Goal: Information Seeking & Learning: Learn about a topic

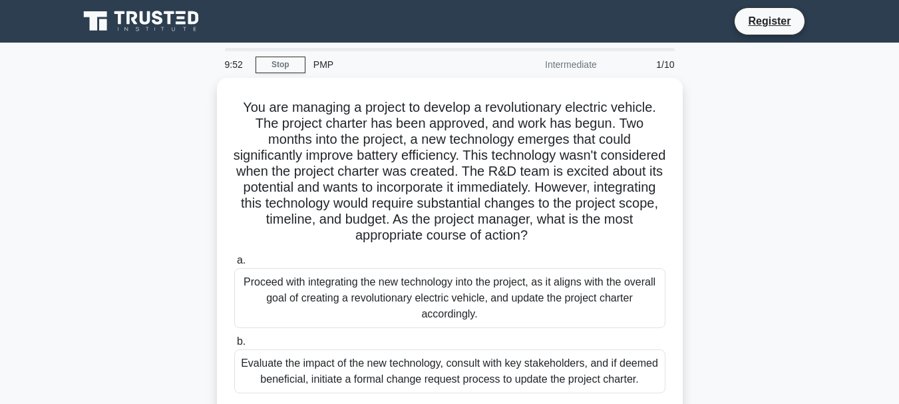
click at [172, 20] on icon at bounding box center [143, 21] width 128 height 25
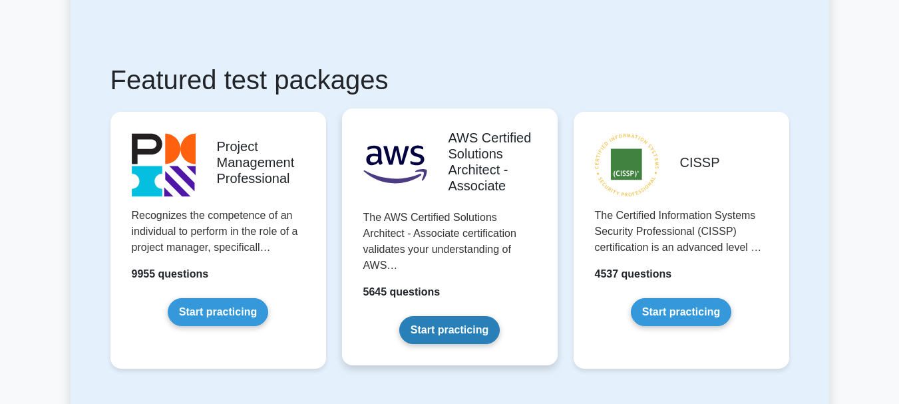
scroll to position [200, 0]
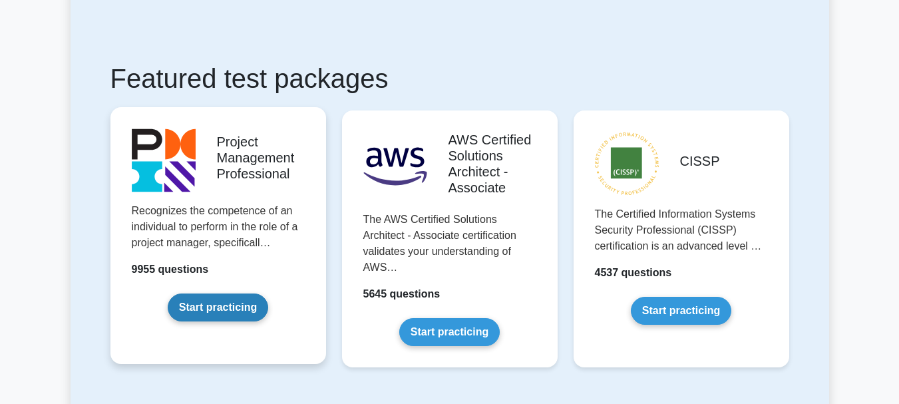
click at [220, 304] on link "Start practicing" at bounding box center [218, 308] width 101 height 28
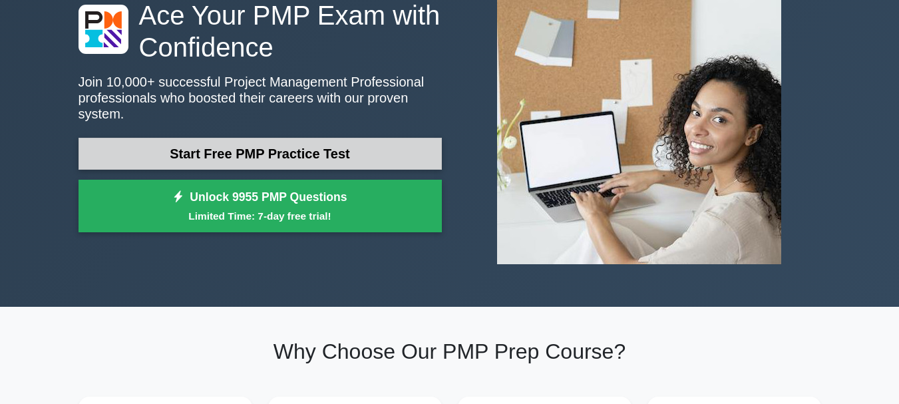
scroll to position [133, 0]
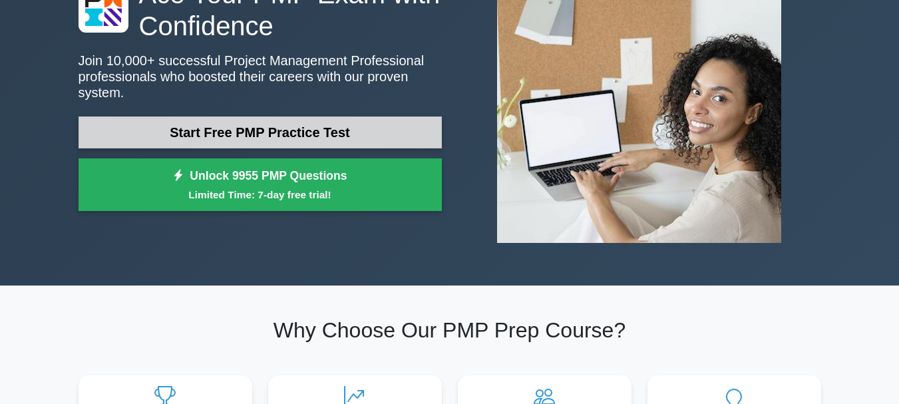
click at [308, 122] on link "Start Free PMP Practice Test" at bounding box center [260, 132] width 363 height 32
click at [238, 148] on link "Start Free PMP Practice Test" at bounding box center [260, 132] width 363 height 32
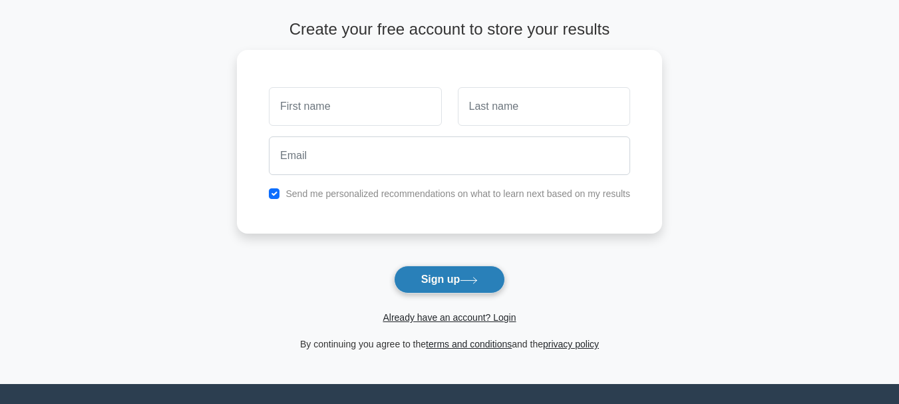
scroll to position [49, 0]
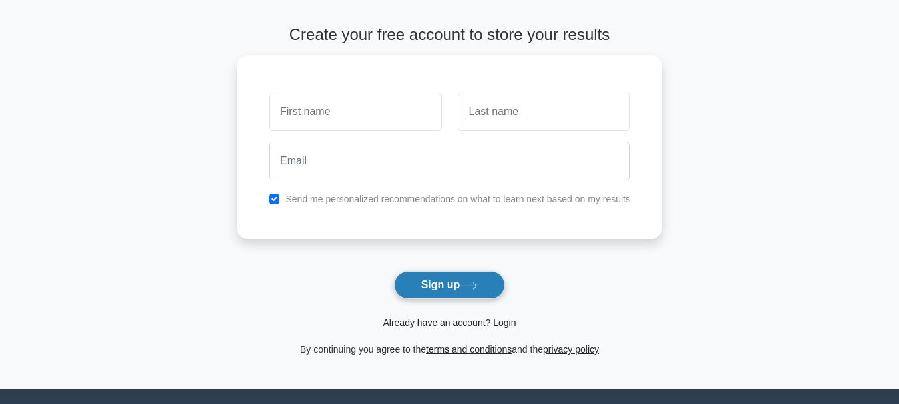
click at [453, 282] on button "Sign up" at bounding box center [450, 285] width 112 height 28
click at [481, 326] on link "Already have an account? Login" at bounding box center [449, 323] width 133 height 11
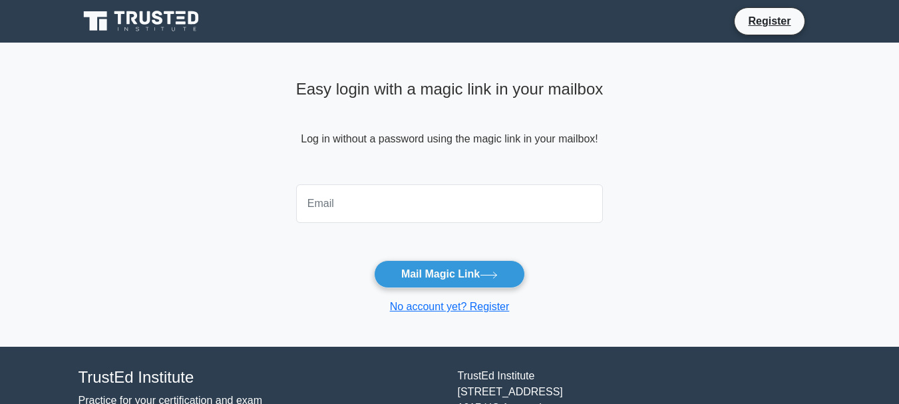
click at [413, 202] on input "email" at bounding box center [450, 203] width 308 height 39
type input "[EMAIL_ADDRESS][DOMAIN_NAME]"
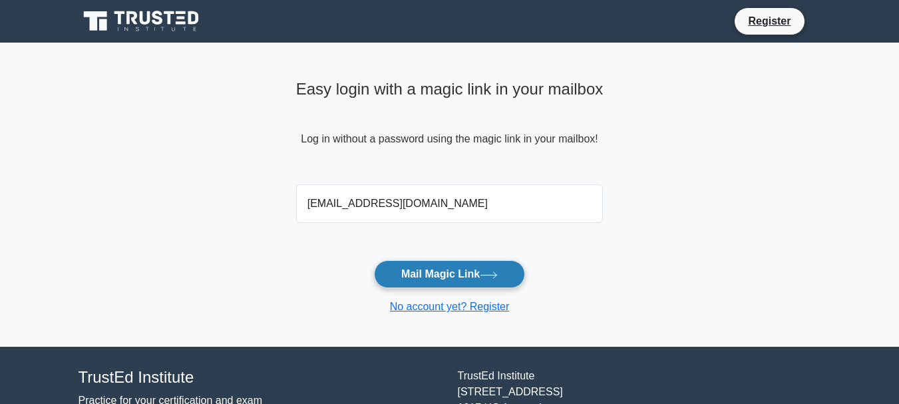
click at [448, 274] on button "Mail Magic Link" at bounding box center [449, 274] width 151 height 28
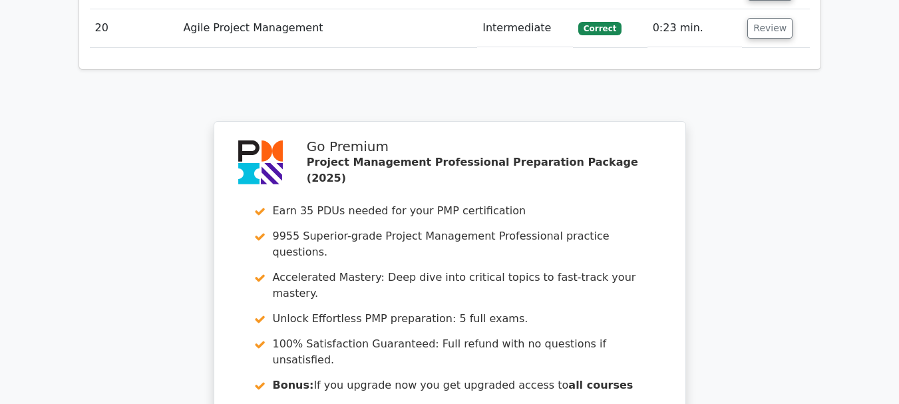
scroll to position [2929, 0]
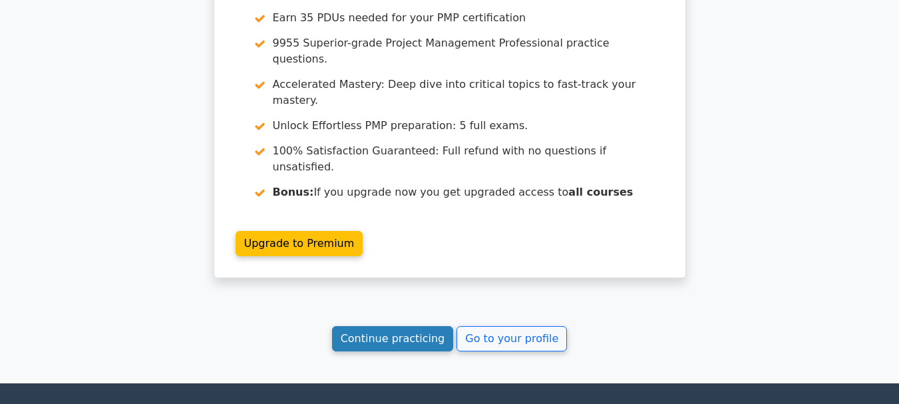
click at [423, 326] on link "Continue practicing" at bounding box center [393, 338] width 122 height 25
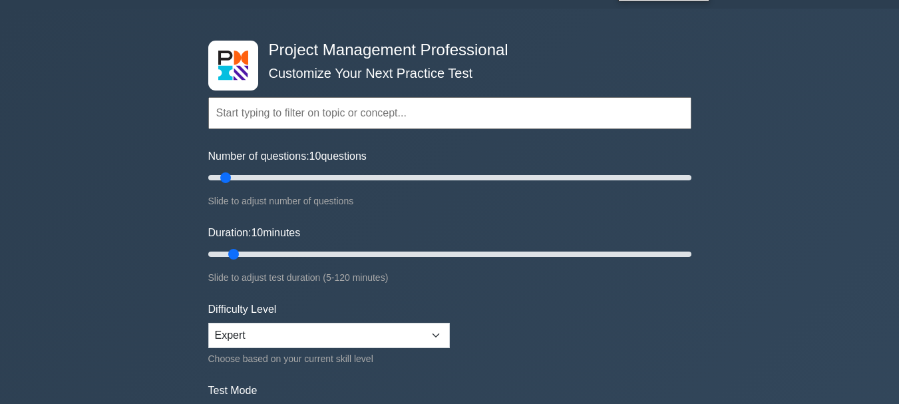
scroll to position [67, 0]
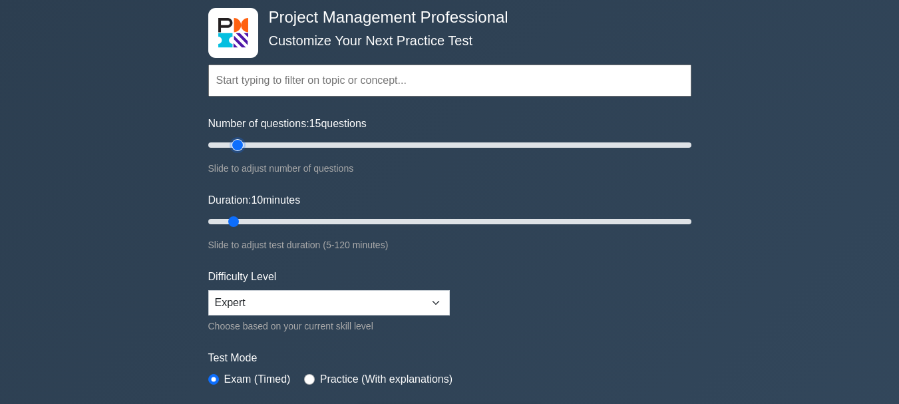
type input "15"
click at [233, 146] on input "Number of questions: 15 questions" at bounding box center [449, 145] width 483 height 16
drag, startPoint x: 234, startPoint y: 220, endPoint x: 246, endPoint y: 222, distance: 12.1
type input "15"
click at [246, 222] on input "Duration: 15 minutes" at bounding box center [449, 222] width 483 height 16
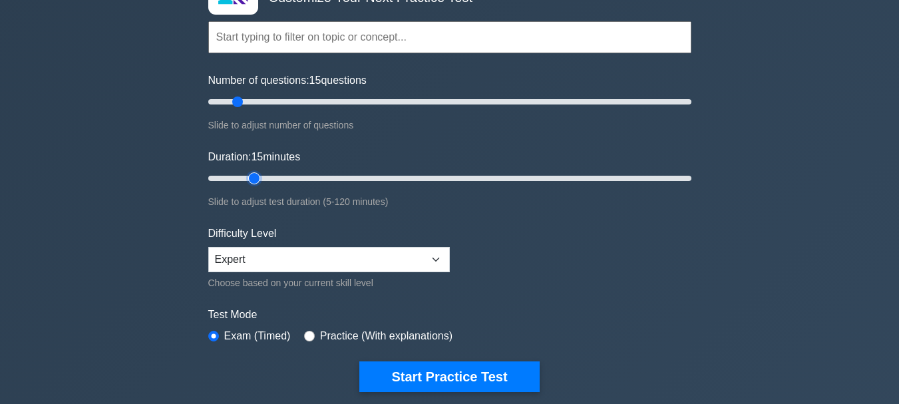
scroll to position [133, 0]
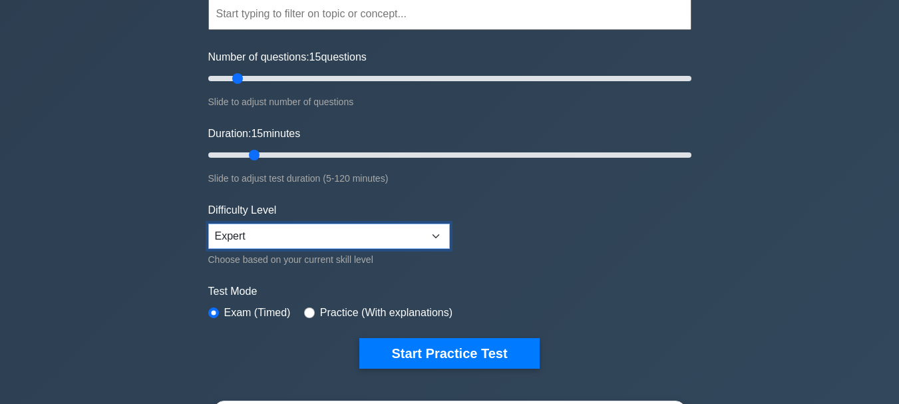
click at [282, 232] on select "Beginner Intermediate Expert" at bounding box center [329, 236] width 242 height 25
click at [612, 207] on form "Topics Scope Management Time Management Cost Management Quality Management Risk…" at bounding box center [449, 162] width 483 height 411
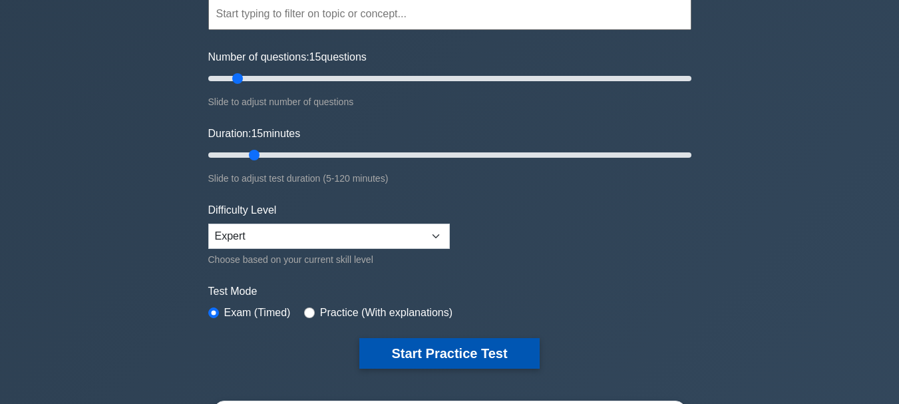
click at [392, 360] on button "Start Practice Test" at bounding box center [449, 353] width 180 height 31
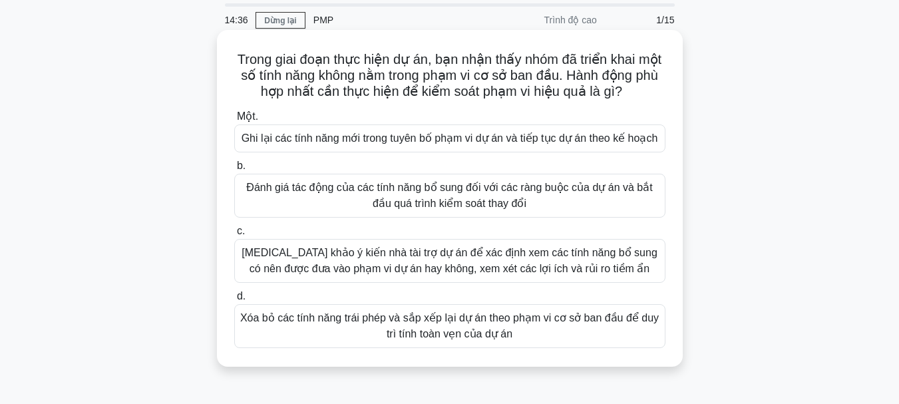
scroll to position [133, 0]
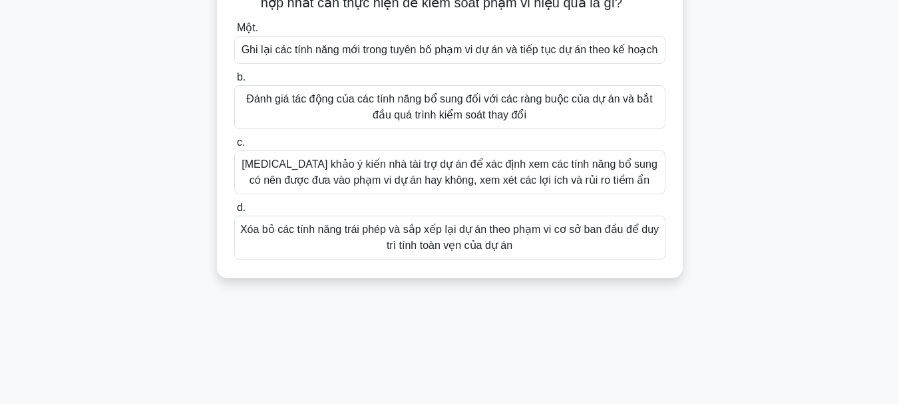
click at [425, 171] on font "Tham khảo ý kiến ​​nhà tài trợ dự án để xác định xem các tính năng bổ sung có n…" at bounding box center [450, 171] width 416 height 27
click at [234, 147] on input "c. Tham khảo ý kiến ​​nhà tài trợ dự án để xác định xem các tính năng bổ sung c…" at bounding box center [234, 142] width 0 height 9
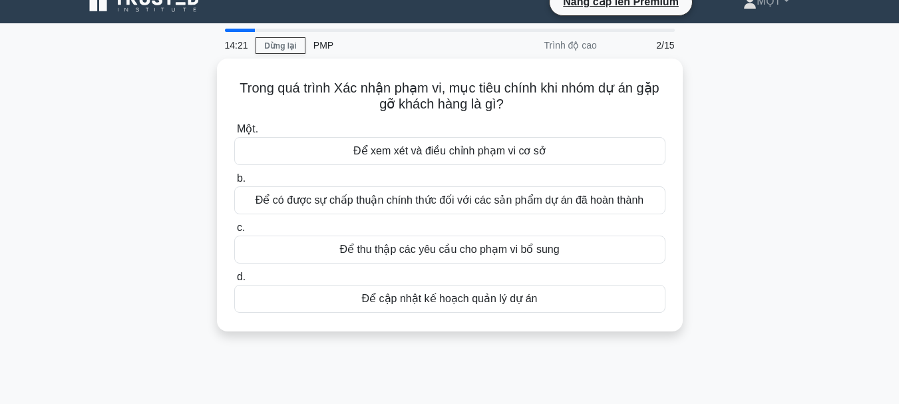
scroll to position [0, 0]
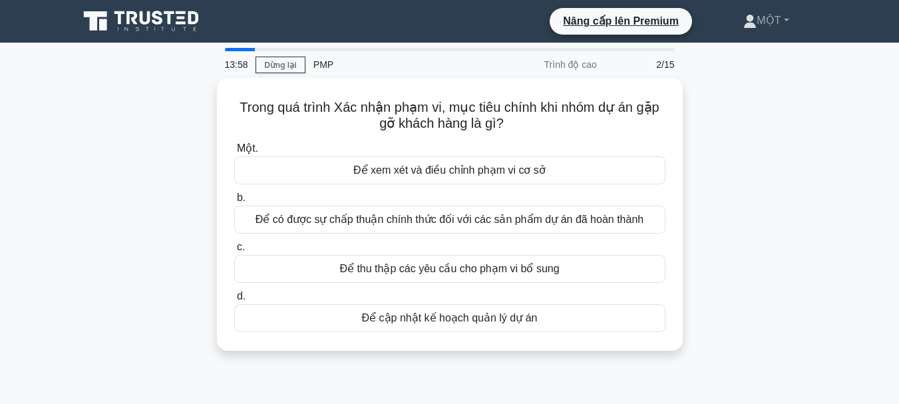
drag, startPoint x: 435, startPoint y: 315, endPoint x: 844, endPoint y: 99, distance: 463.1
click at [844, 99] on main "13:58 Dừng lại PMP Trình độ cao 2/15 Trong quá trình Xác nhận phạm vi, mục tiêu…" at bounding box center [449, 381] width 899 height 676
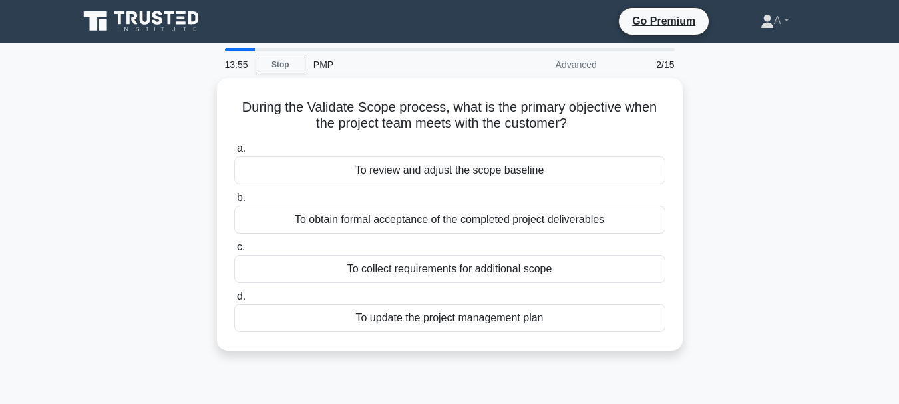
drag, startPoint x: 754, startPoint y: 264, endPoint x: 744, endPoint y: 259, distance: 11.0
click at [754, 264] on div "During the Validate Scope process, what is the primary objective when the proje…" at bounding box center [450, 222] width 759 height 289
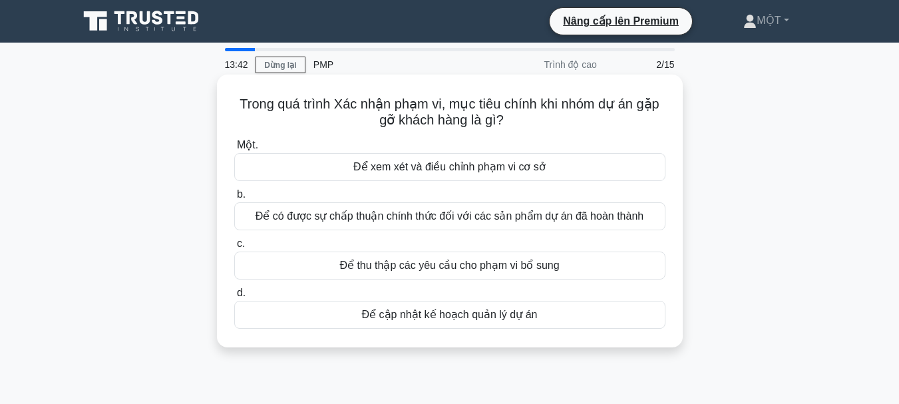
click at [445, 213] on font "Để có được sự chấp thuận chính thức đối với các sản phẩm dự án đã hoàn thành" at bounding box center [450, 215] width 388 height 11
click at [234, 199] on input "b. Để có được sự chấp thuận chính thức đối với các sản phẩm dự án đã hoàn thành" at bounding box center [234, 194] width 0 height 9
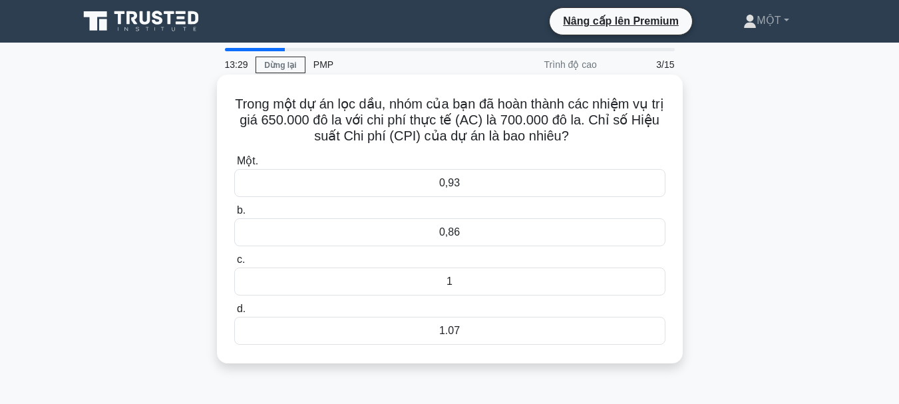
click at [449, 332] on font "1.07" at bounding box center [449, 330] width 21 height 11
click at [234, 314] on input "d. 1.07" at bounding box center [234, 309] width 0 height 9
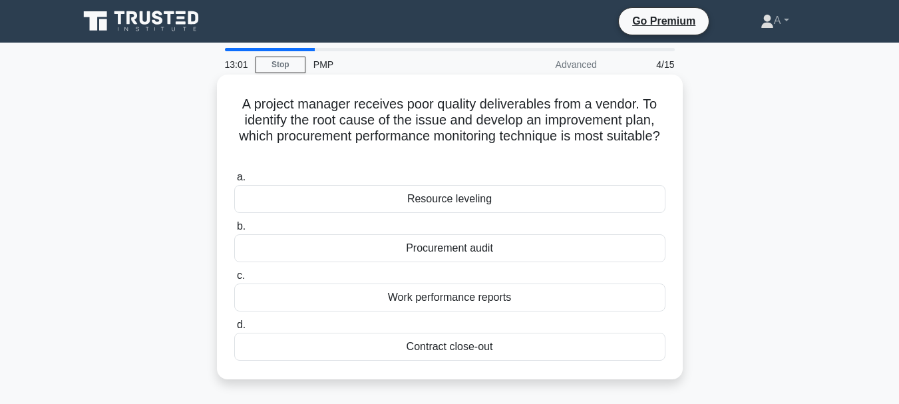
click at [460, 254] on div "Procurement audit" at bounding box center [449, 248] width 431 height 28
click at [234, 231] on input "b. Procurement audit" at bounding box center [234, 226] width 0 height 9
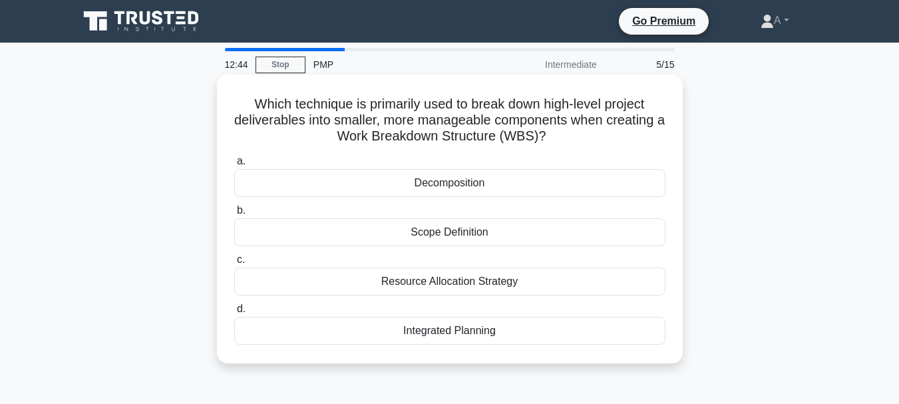
click at [470, 187] on div "Decomposition" at bounding box center [449, 183] width 431 height 28
click at [234, 166] on input "a. Decomposition" at bounding box center [234, 161] width 0 height 9
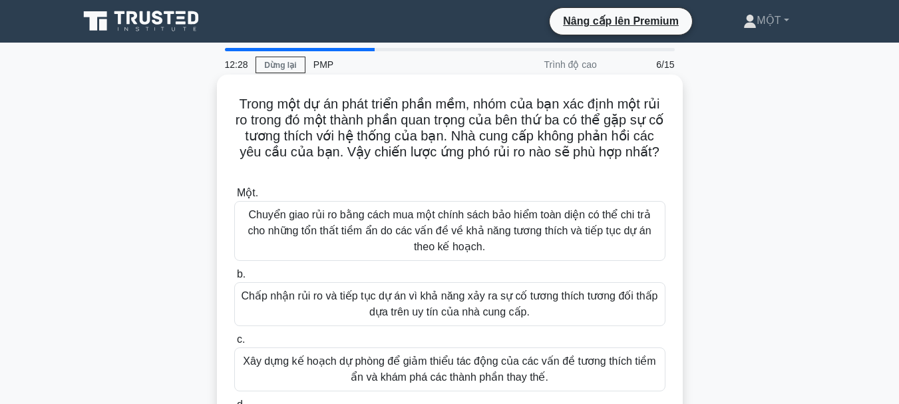
scroll to position [67, 0]
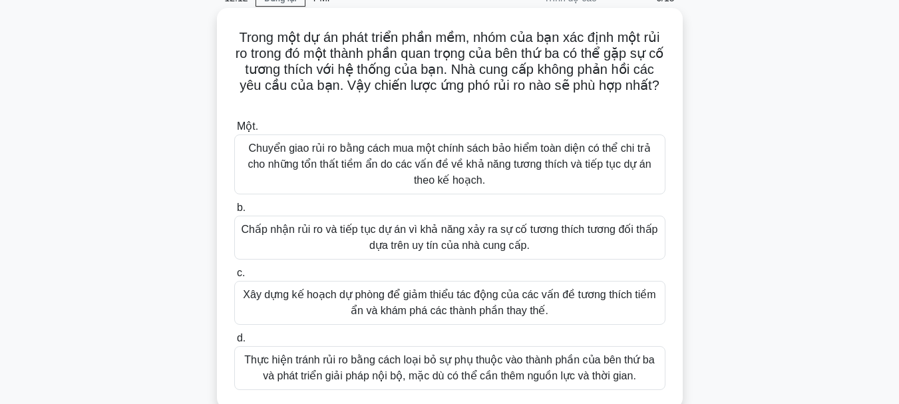
click at [461, 163] on font "Chuyển giao rủi ro bằng cách mua một chính sách bảo hiểm toàn diện có thể chi t…" at bounding box center [449, 163] width 403 height 43
click at [234, 131] on input "Một. Chuyển giao rủi ro bằng cách mua một chính sách bảo hiểm toàn diện có thể …" at bounding box center [234, 126] width 0 height 9
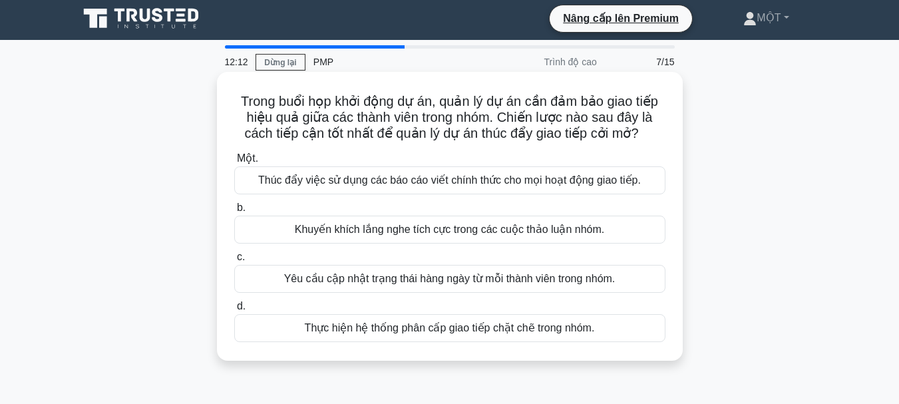
scroll to position [0, 0]
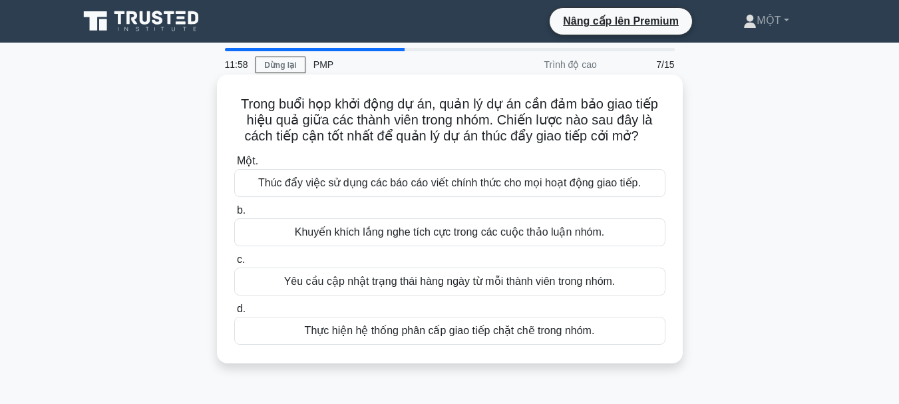
click at [432, 243] on div "Khuyến khích lắng nghe tích cực trong các cuộc thảo luận nhóm." at bounding box center [449, 232] width 431 height 28
click at [234, 215] on input "b. Khuyến khích lắng nghe tích cực trong các cuộc thảo luận nhóm." at bounding box center [234, 210] width 0 height 9
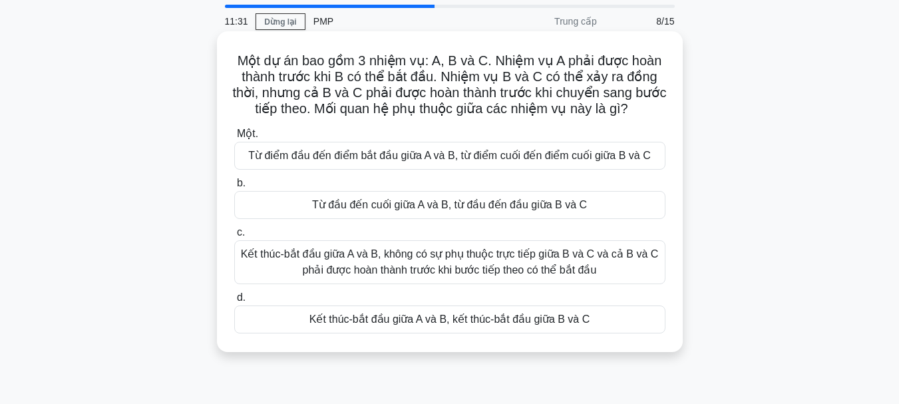
scroll to position [67, 0]
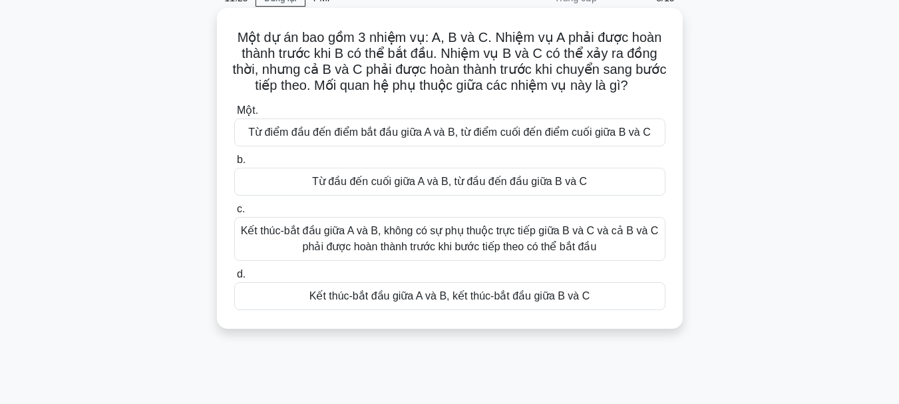
click at [469, 236] on font "Kết thúc-bắt đầu giữa A và B, không có sự phụ thuộc trực tiếp giữa B và C và cả…" at bounding box center [450, 238] width 418 height 27
click at [234, 214] on input "c. Kết thúc-bắt đầu giữa A và B, không có sự phụ thuộc trực tiếp giữa B và C và…" at bounding box center [234, 209] width 0 height 9
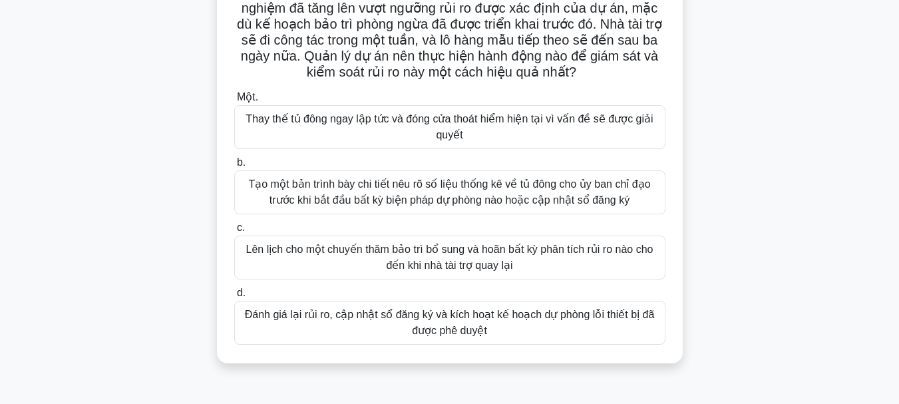
scroll to position [133, 0]
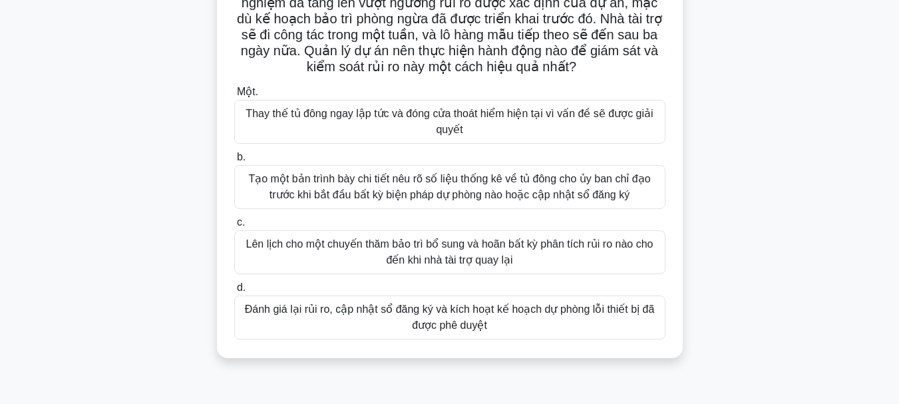
click at [458, 185] on font "Tạo một bản trình bày chi tiết nêu rõ số liệu thống kê về tủ đông cho ủy ban ch…" at bounding box center [449, 186] width 402 height 27
click at [234, 162] on input "b. Tạo một bản trình bày chi tiết nêu rõ số liệu thống kê về tủ đông cho ủy ban…" at bounding box center [234, 157] width 0 height 9
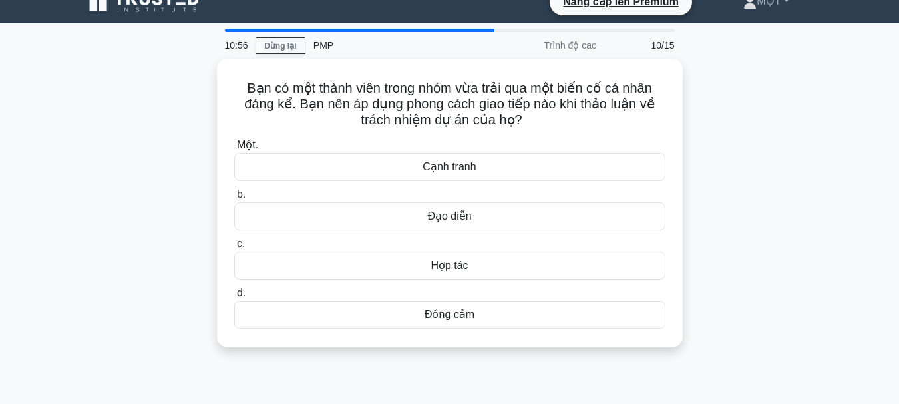
scroll to position [0, 0]
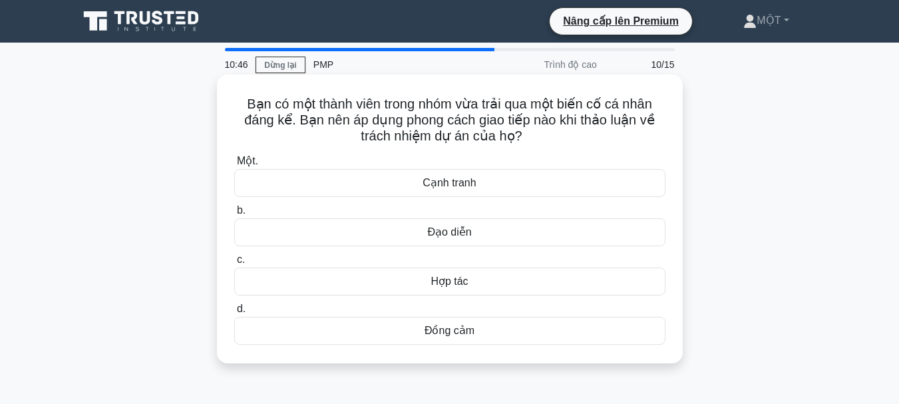
click at [437, 327] on font "Đồng cảm" at bounding box center [450, 330] width 50 height 11
click at [234, 314] on input "d. Đồng cảm" at bounding box center [234, 309] width 0 height 9
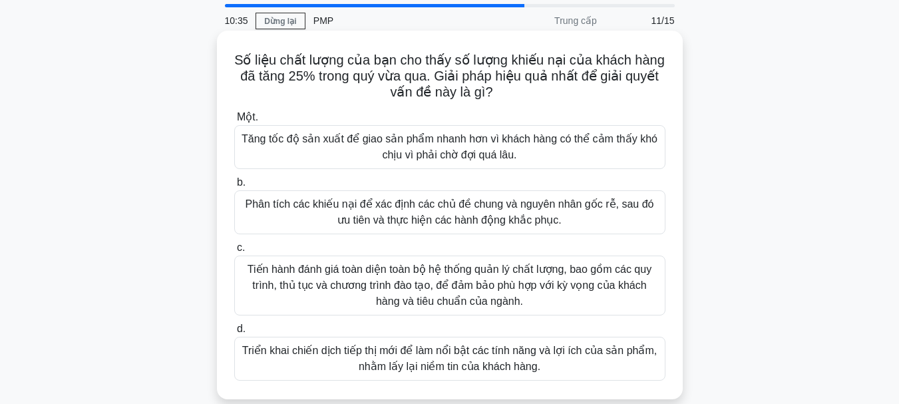
scroll to position [67, 0]
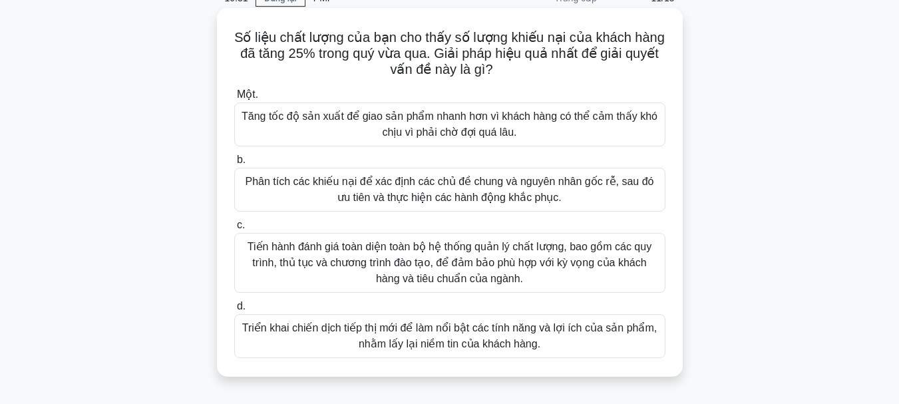
click at [435, 194] on font "Phân tích các khiếu nại để xác định các chủ đề chung và nguyên nhân gốc rễ, sau…" at bounding box center [450, 189] width 409 height 27
click at [234, 164] on input "b. Phân tích các khiếu nại để xác định các chủ đề chung và nguyên nhân gốc rễ, …" at bounding box center [234, 160] width 0 height 9
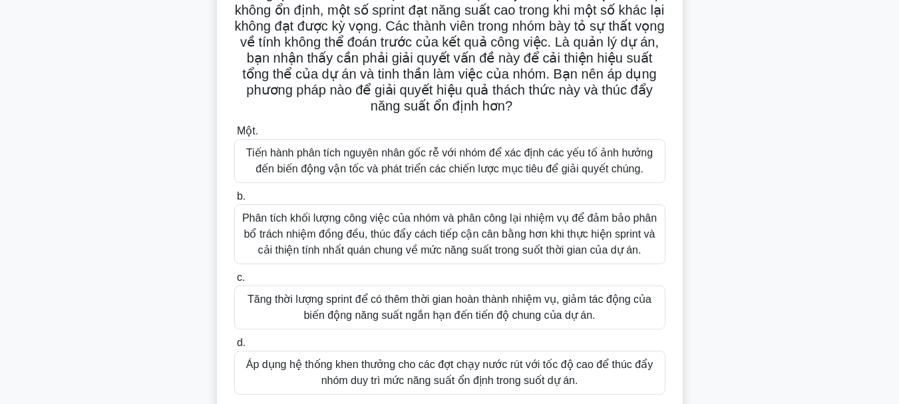
scroll to position [133, 0]
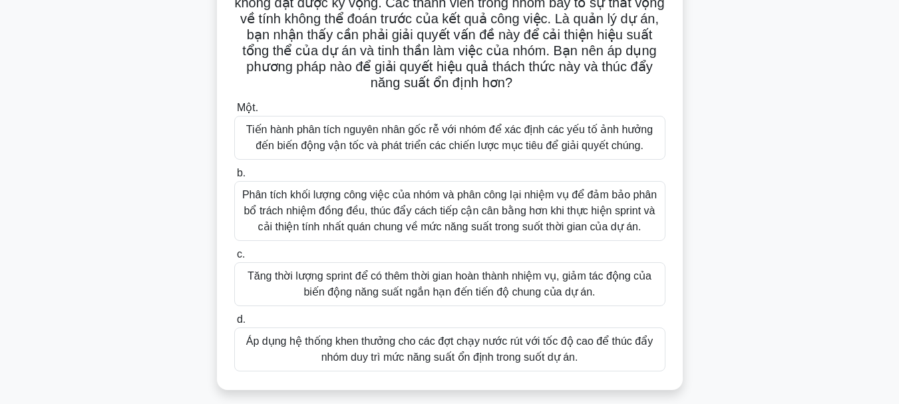
click at [431, 134] on font "Tiến hành phân tích nguyên nhân gốc rễ với nhóm để xác định các yếu tố ảnh hưởn…" at bounding box center [449, 137] width 407 height 27
click at [234, 113] on input "Một. Tiến hành phân tích nguyên nhân gốc rễ với nhóm để xác định các yếu tố ảnh…" at bounding box center [234, 108] width 0 height 9
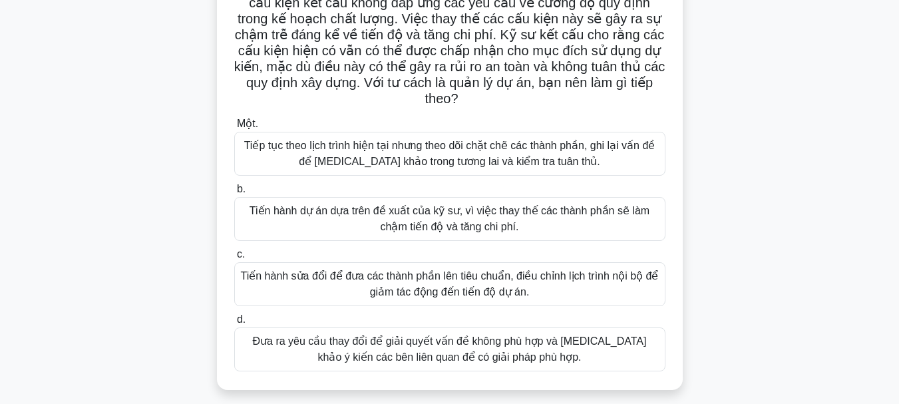
click at [473, 272] on font "Tiến hành sửa đổi để đưa các thành phần lên tiêu chuẩn, điều chỉnh lịch trình n…" at bounding box center [450, 283] width 418 height 27
click at [234, 259] on input "c. Tiến hành sửa đổi để đưa các thành phần lên tiêu chuẩn, điều chỉnh lịch trìn…" at bounding box center [234, 254] width 0 height 9
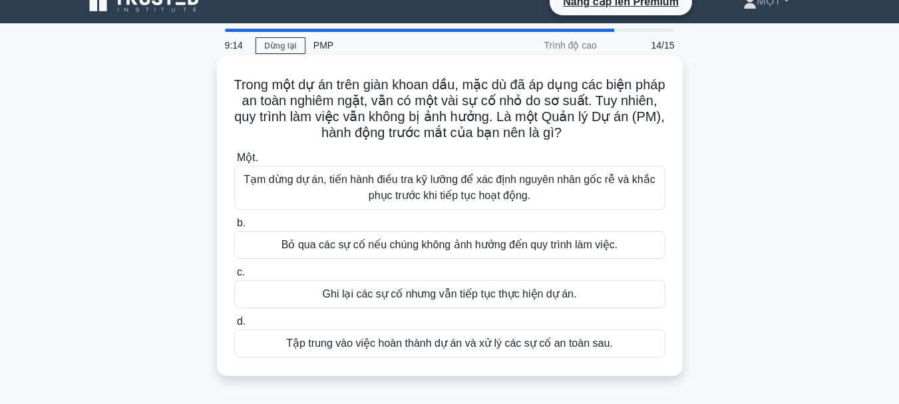
scroll to position [0, 0]
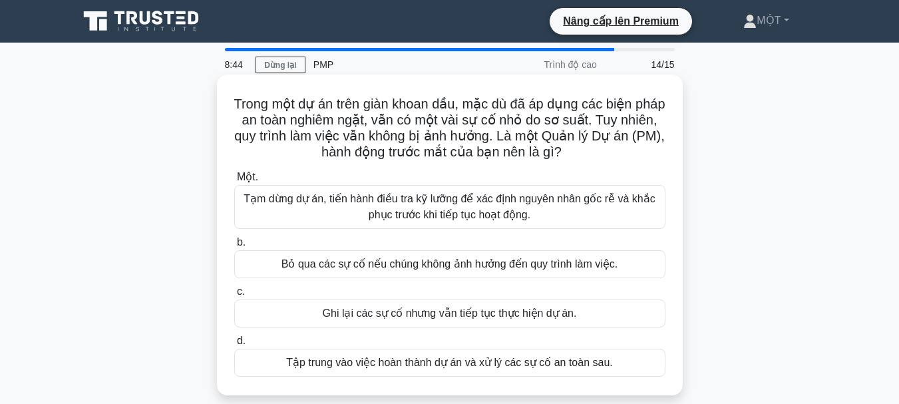
click at [467, 211] on font "Tạm dừng dự án, tiến hành điều tra kỹ lưỡng để xác định nguyên nhân gốc rễ và k…" at bounding box center [449, 206] width 411 height 27
click at [234, 182] on input "Một. Tạm dừng dự án, tiến hành điều tra kỹ lưỡng để xác định nguyên nhân gốc rễ…" at bounding box center [234, 177] width 0 height 9
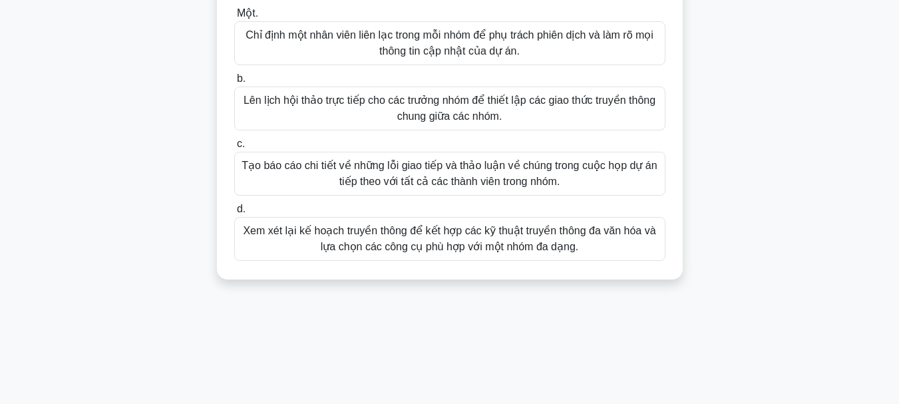
scroll to position [200, 0]
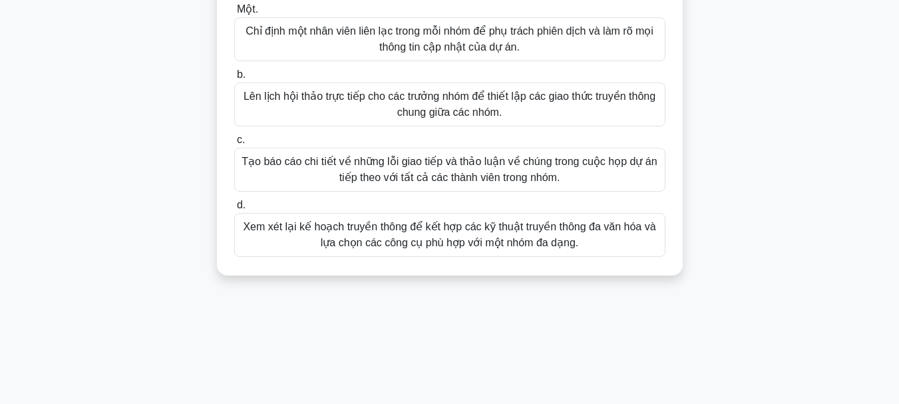
click at [455, 227] on font "Xem xét lại kế hoạch truyền thông để kết hợp các kỹ thuật truyền thông đa văn h…" at bounding box center [449, 234] width 413 height 27
click at [234, 210] on input "d. Xem xét lại kế hoạch truyền thông để kết hợp các kỹ thuật truyền thông đa vă…" at bounding box center [234, 205] width 0 height 9
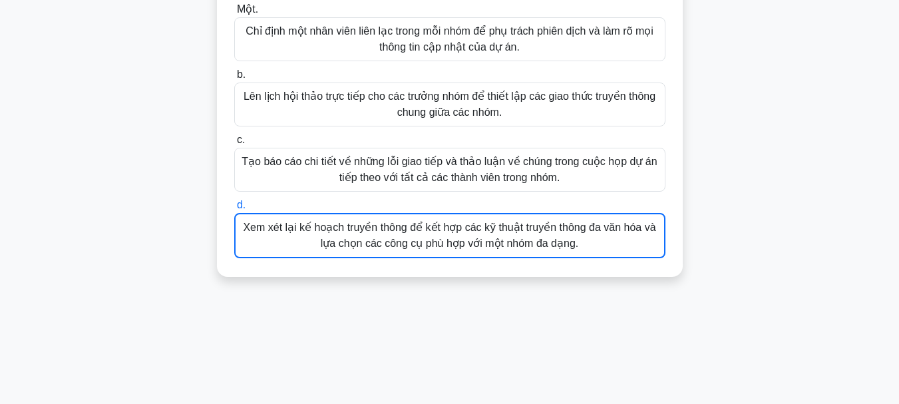
click at [454, 234] on font "Xem xét lại kế hoạch truyền thông để kết hợp các kỹ thuật truyền thông đa văn h…" at bounding box center [449, 235] width 413 height 27
click at [234, 210] on input "d. Xem xét lại kế hoạch truyền thông để kết hợp các kỹ thuật truyền thông đa vă…" at bounding box center [234, 205] width 0 height 9
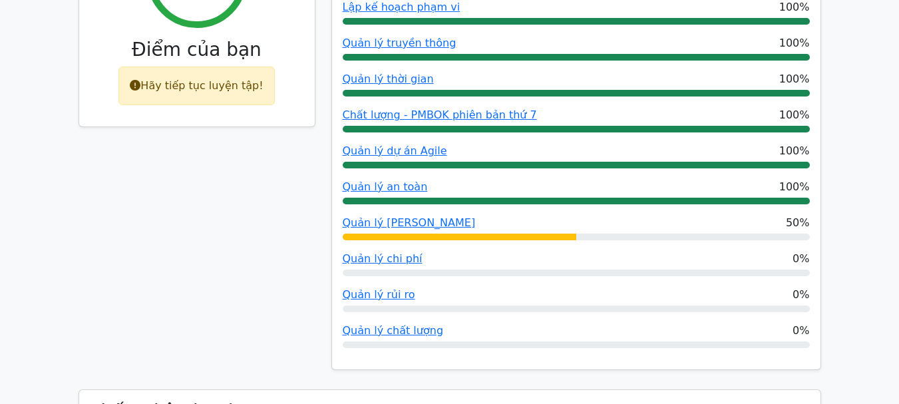
scroll to position [666, 0]
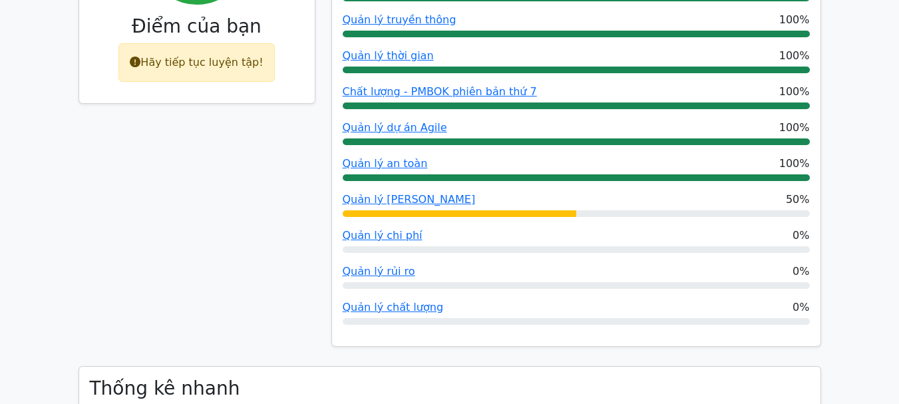
click at [476, 310] on div "Quản lý chất lượng 0%" at bounding box center [576, 308] width 467 height 16
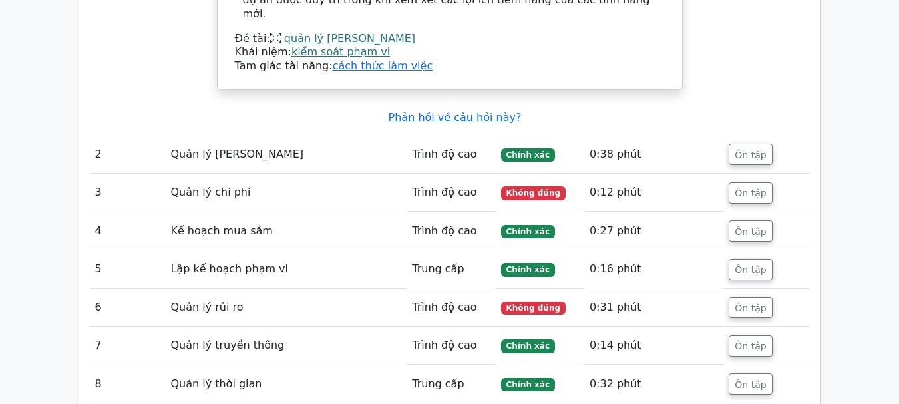
scroll to position [2194, 0]
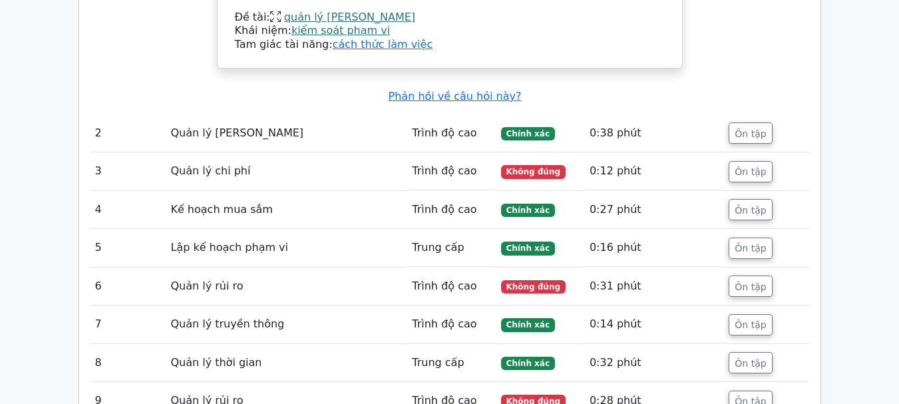
click at [704, 152] on td "0:12 phút" at bounding box center [653, 171] width 139 height 38
click at [759, 166] on font "Ôn tập" at bounding box center [750, 171] width 31 height 11
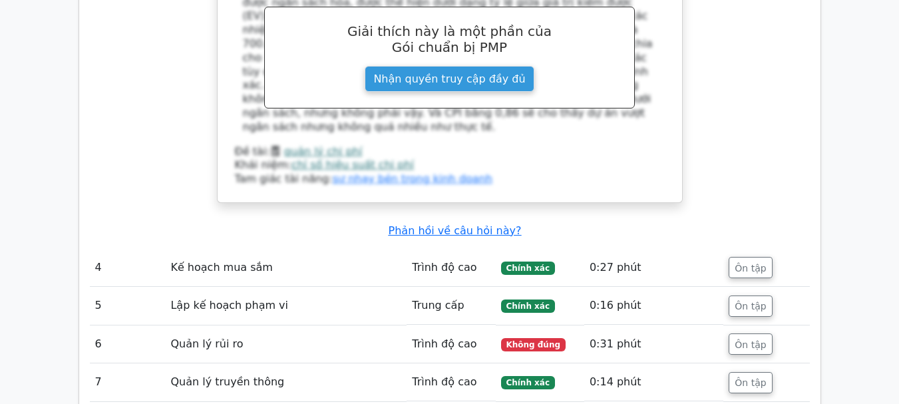
scroll to position [2741, 0]
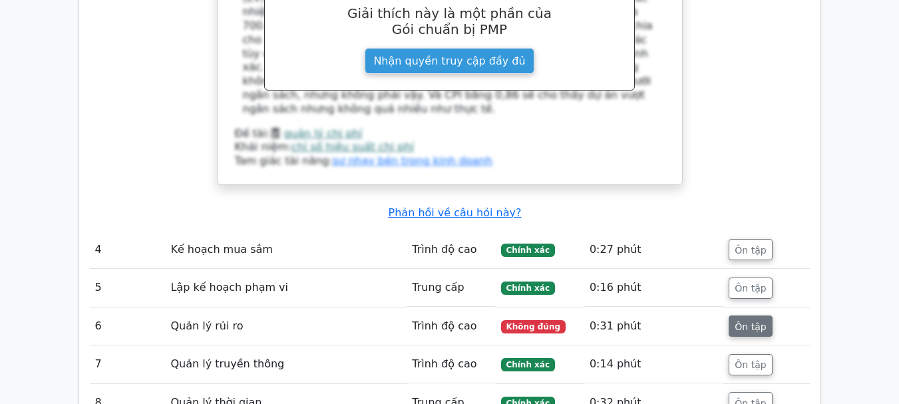
click at [764, 321] on font "Ôn tập" at bounding box center [750, 326] width 31 height 11
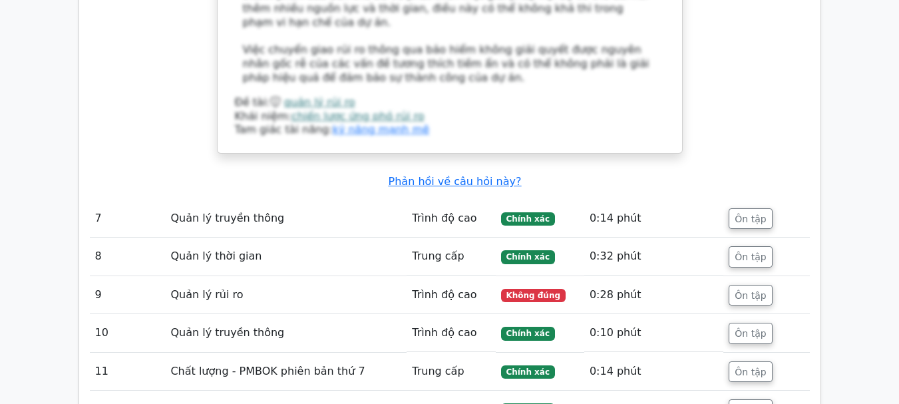
scroll to position [3793, 0]
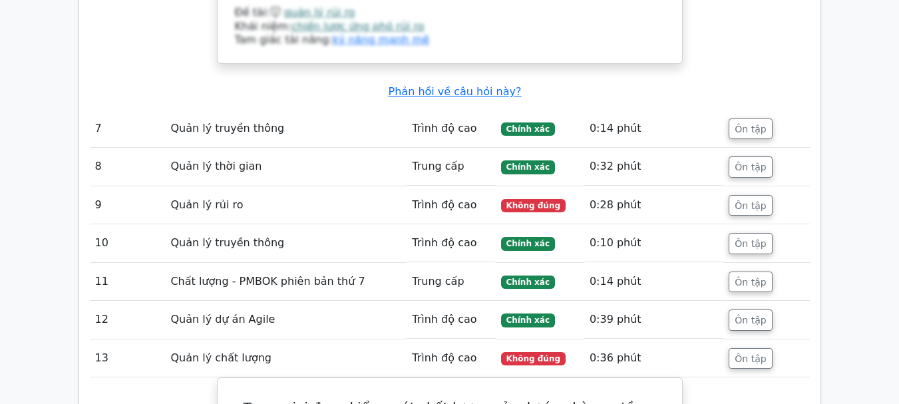
scroll to position [5240, 0]
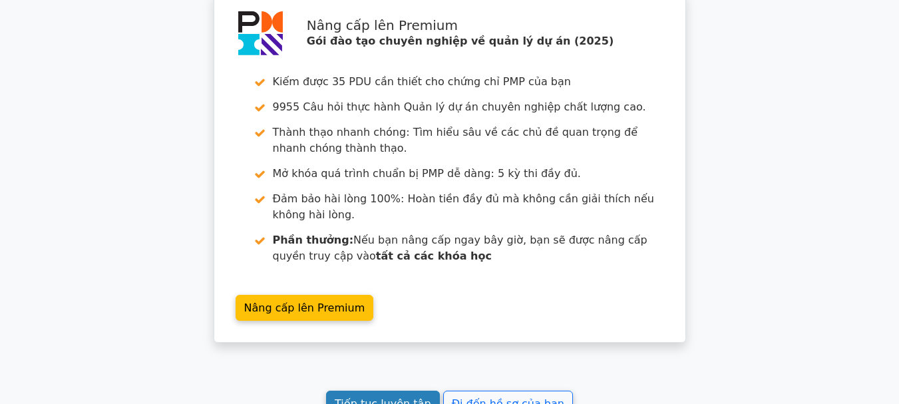
click at [420, 397] on font "Tiếp tục luyện tập" at bounding box center [383, 403] width 96 height 13
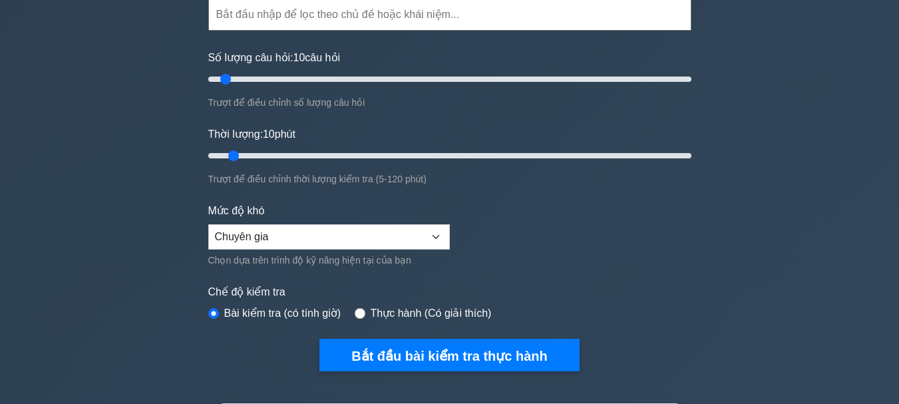
scroll to position [133, 0]
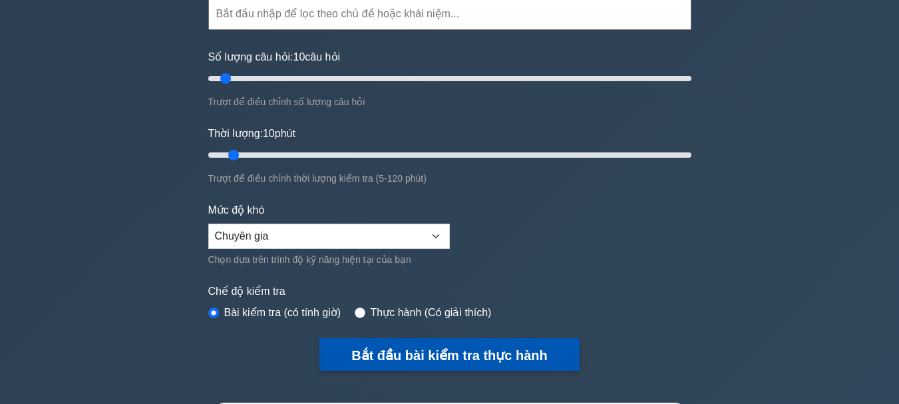
click at [427, 349] on font "Bắt đầu bài kiểm tra thực hành" at bounding box center [449, 355] width 196 height 15
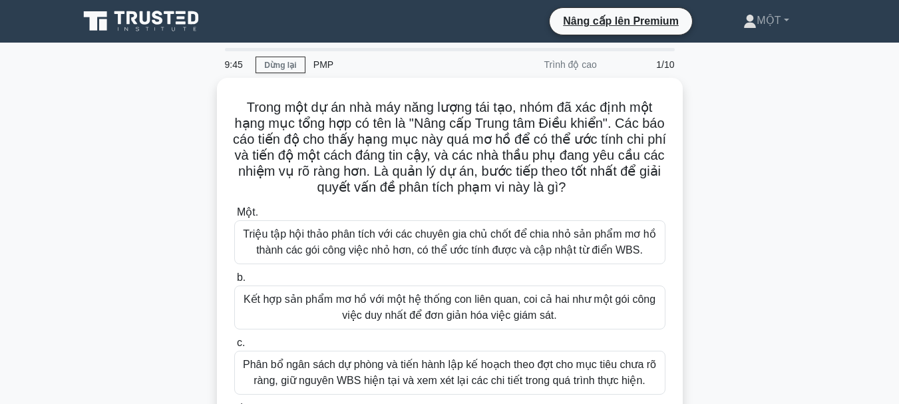
click at [742, 156] on div "Trong một dự án nhà máy năng lượng tái tạo, nhóm đã xác định một hạng mục tổng …" at bounding box center [450, 294] width 759 height 433
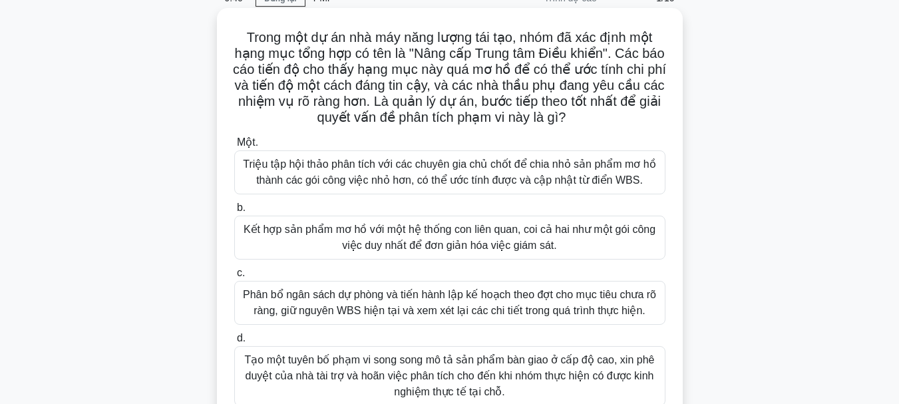
scroll to position [133, 0]
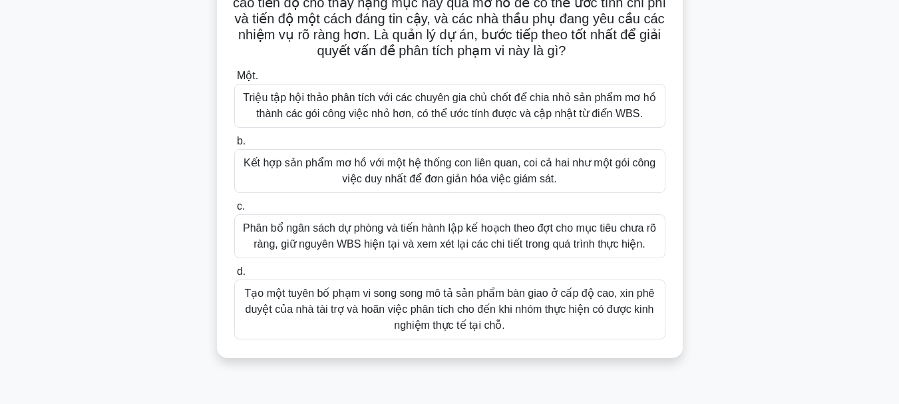
click at [469, 101] on font "Triệu tập hội thảo phân tích với các chuyên gia chủ chốt để chia nhỏ sản phẩm m…" at bounding box center [449, 105] width 413 height 27
click at [234, 81] on input "Một. Triệu tập hội thảo phân tích với các chuyên gia chủ chốt để chia nhỏ sản p…" at bounding box center [234, 76] width 0 height 9
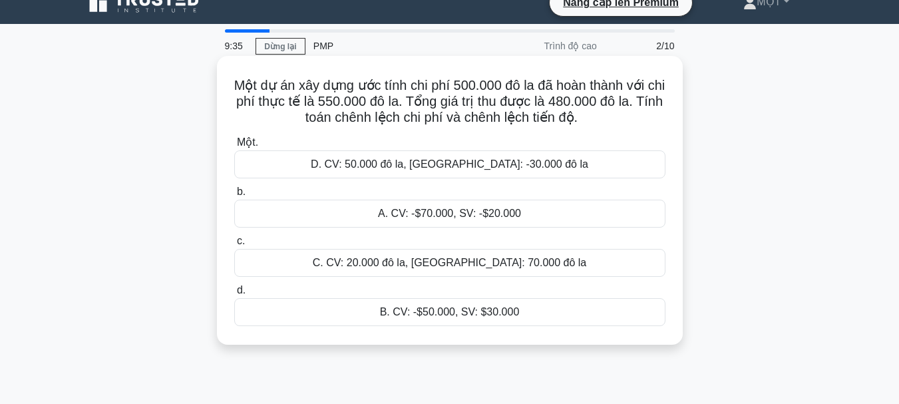
scroll to position [0, 0]
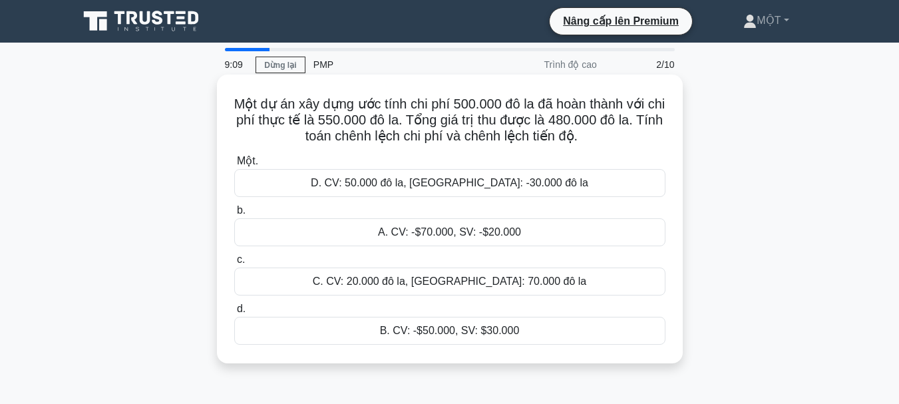
click at [467, 281] on font "C. CV: 20.000 đô la, SV: 70.000 đô la" at bounding box center [450, 281] width 274 height 11
click at [234, 264] on input "c. C. CV: 20.000 đô la, SV: 70.000 đô la" at bounding box center [234, 260] width 0 height 9
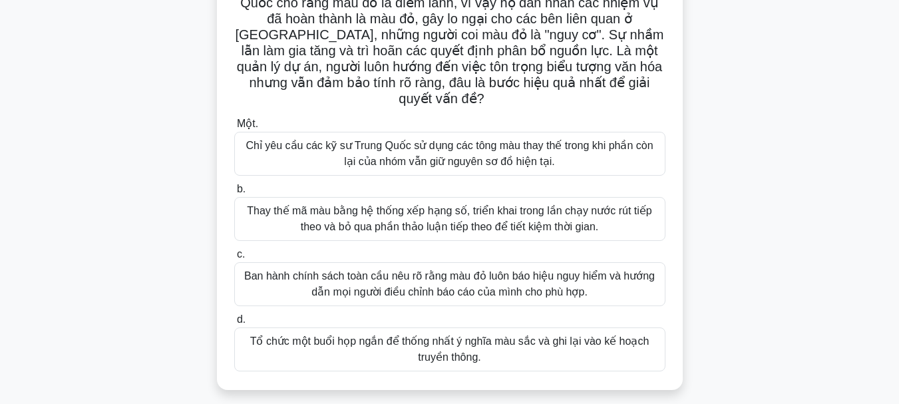
scroll to position [200, 0]
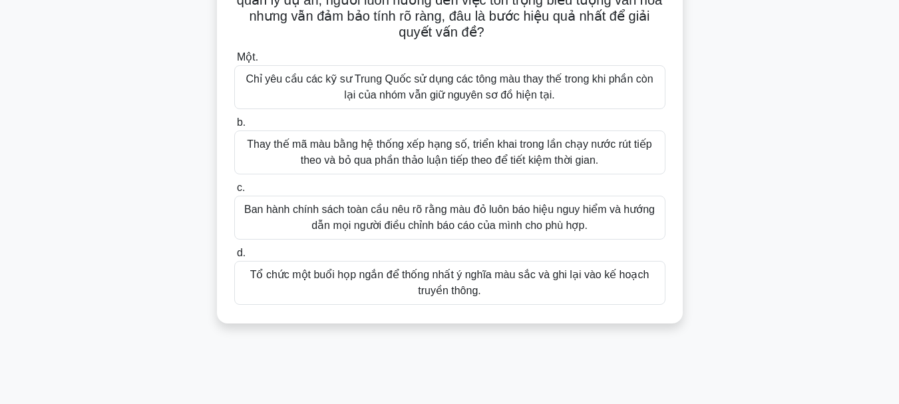
click at [459, 278] on font "Tổ chức một buổi họp ngắn để thống nhất ý nghĩa màu sắc và ghi lại vào kế hoạch…" at bounding box center [449, 282] width 399 height 27
click at [234, 258] on input "d. Tổ chức một buổi họp ngắn để thống nhất ý nghĩa màu sắc và ghi lại vào kế ho…" at bounding box center [234, 253] width 0 height 9
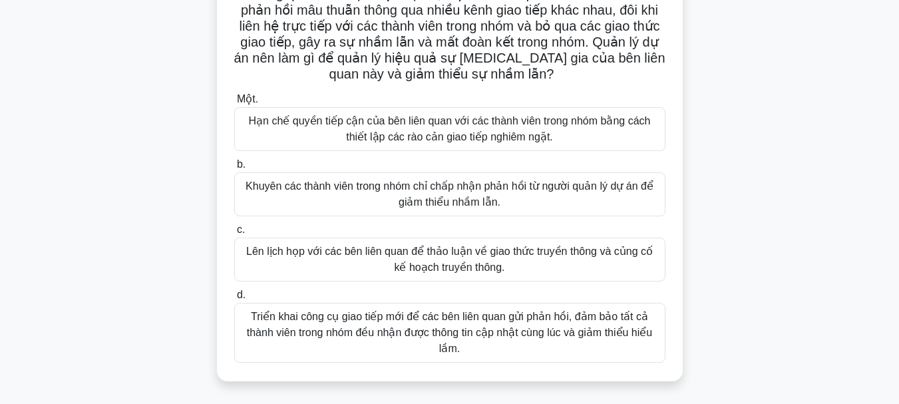
scroll to position [133, 0]
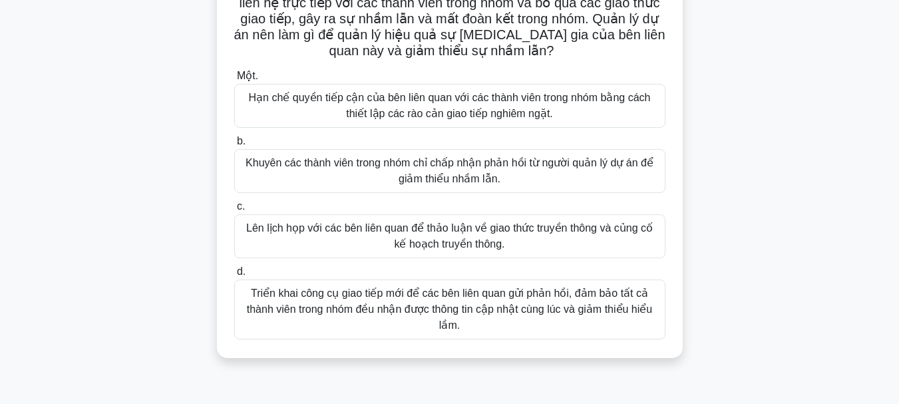
click at [469, 233] on font "Lên lịch họp với các bên liên quan để thảo luận về giao thức truyền thông và củ…" at bounding box center [449, 235] width 407 height 27
click at [234, 211] on input "c. Lên lịch họp với các bên liên quan để thảo luận về giao thức truyền thông và…" at bounding box center [234, 206] width 0 height 9
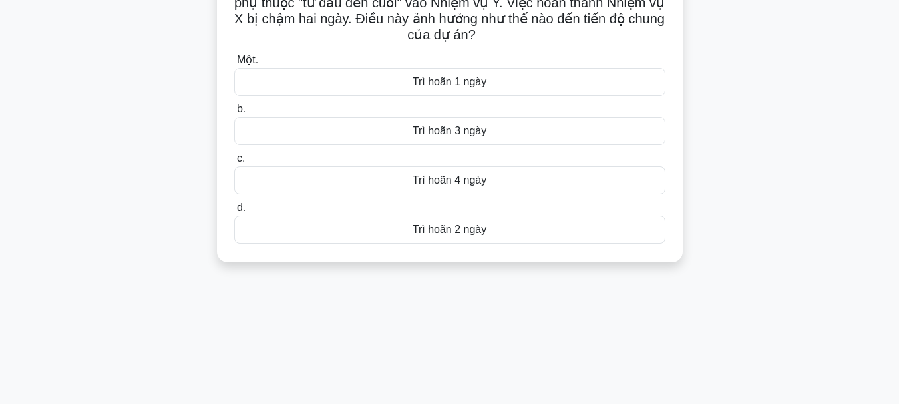
scroll to position [0, 0]
click at [444, 240] on div "Trì hoãn 2 ngày" at bounding box center [449, 230] width 431 height 28
click at [234, 212] on input "d. Trì hoãn 2 ngày" at bounding box center [234, 208] width 0 height 9
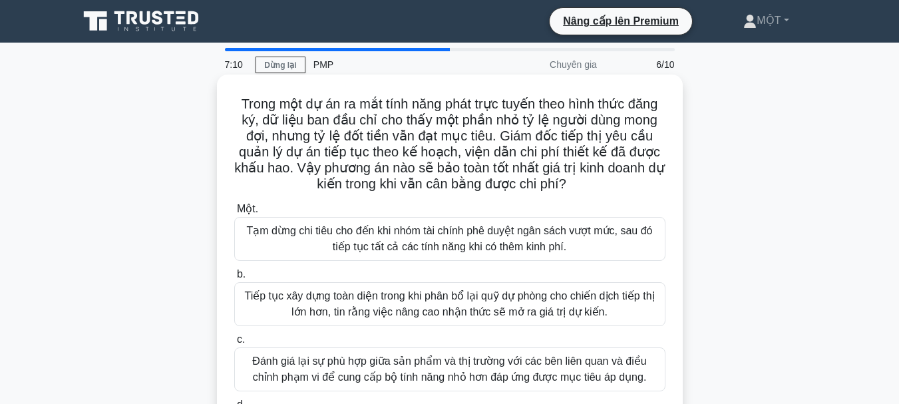
scroll to position [67, 0]
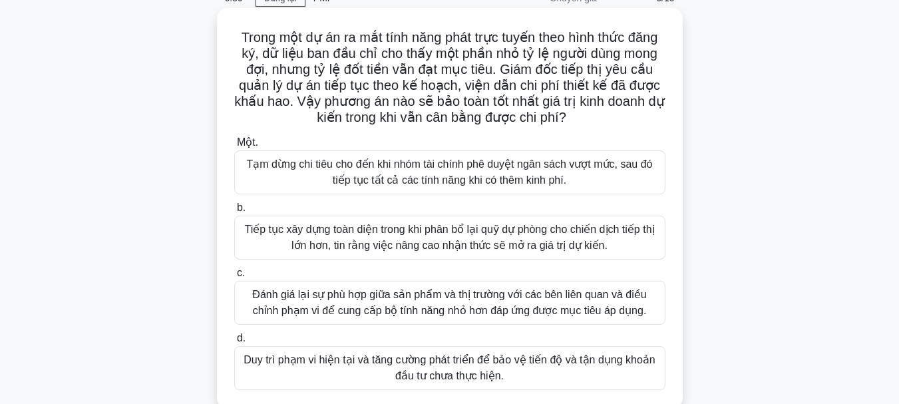
click at [463, 295] on font "Đánh giá lại sự phù hợp giữa sản phẩm và thị trường với các bên liên quan và đi…" at bounding box center [449, 302] width 394 height 27
click at [234, 278] on input "c. Đánh giá lại sự phù hợp giữa sản phẩm và thị trường với các bên liên quan và…" at bounding box center [234, 273] width 0 height 9
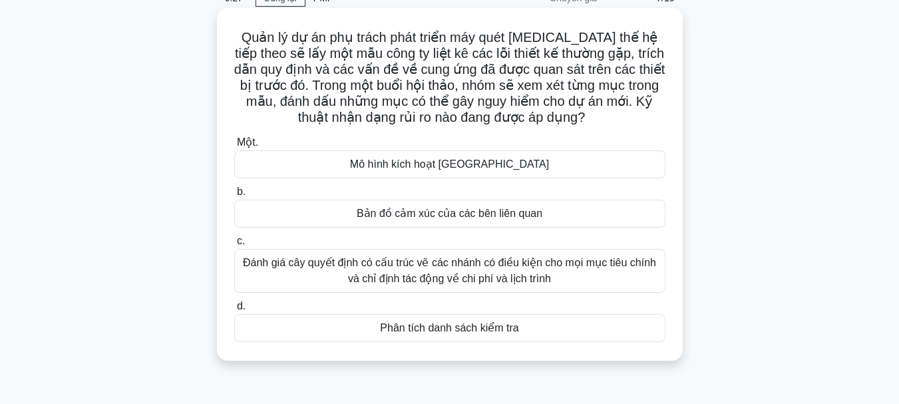
click at [455, 323] on font "Phân tích danh sách kiểm tra" at bounding box center [449, 327] width 138 height 11
click at [234, 311] on input "d. Phân tích danh sách kiểm tra" at bounding box center [234, 306] width 0 height 9
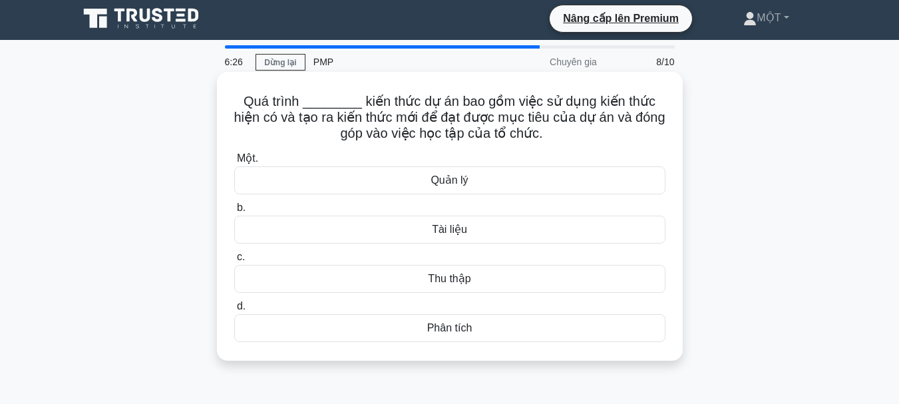
scroll to position [0, 0]
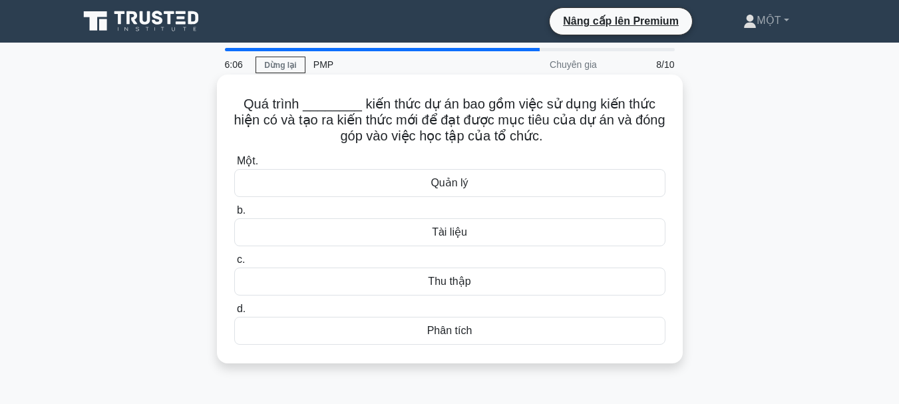
click at [431, 328] on font "Phân tích" at bounding box center [449, 330] width 45 height 11
click at [234, 314] on input "d. Phân tích" at bounding box center [234, 309] width 0 height 9
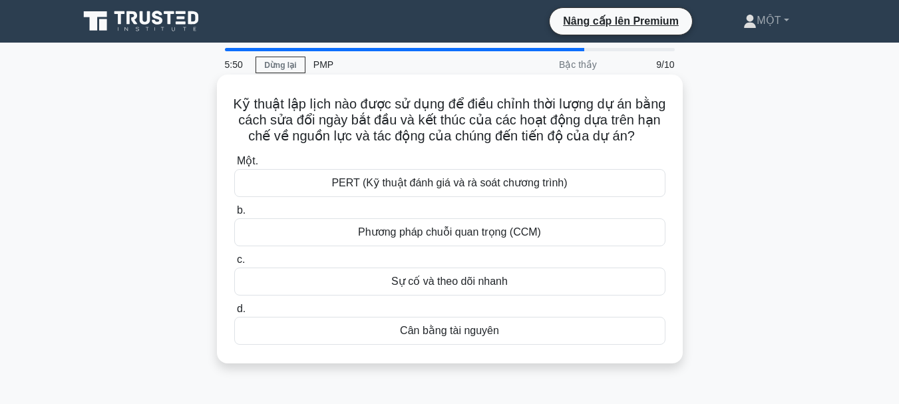
click at [443, 234] on font "Phương pháp chuỗi quan trọng (CCM)" at bounding box center [449, 231] width 183 height 11
click at [234, 215] on input "b. Phương pháp chuỗi quan trọng (CCM)" at bounding box center [234, 210] width 0 height 9
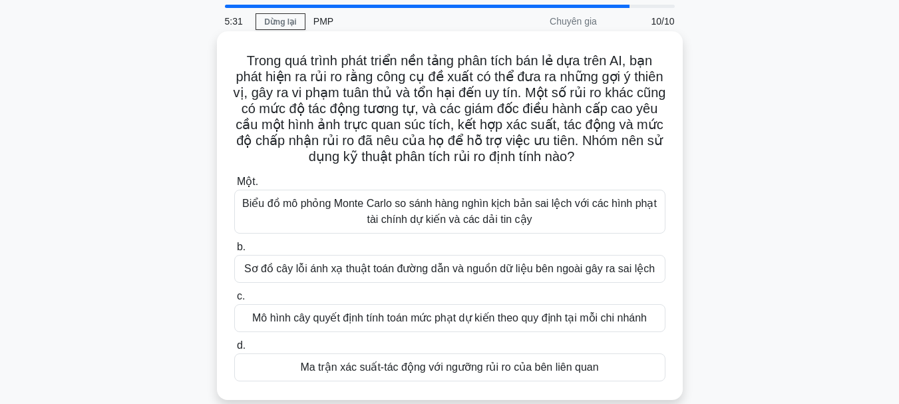
scroll to position [67, 0]
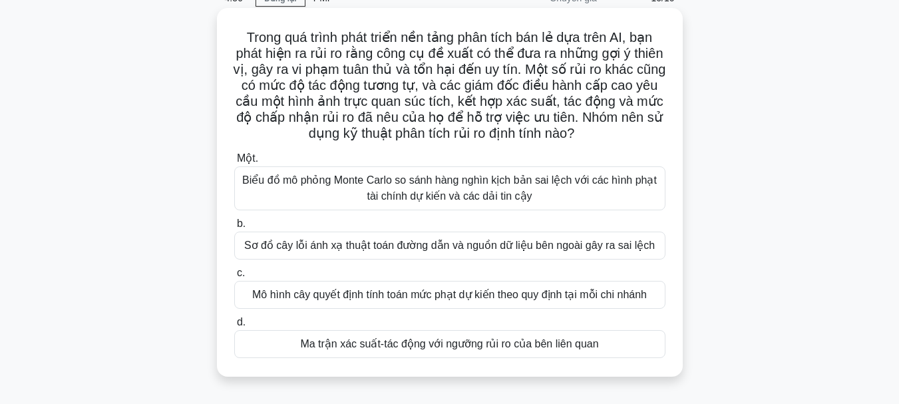
click at [457, 343] on font "Ma trận xác suất-tác động với ngưỡng rủi ro của bên liên quan" at bounding box center [449, 343] width 298 height 11
click at [234, 327] on input "d. Ma trận xác suất-tác động với ngưỡng rủi ro của bên liên quan" at bounding box center [234, 322] width 0 height 9
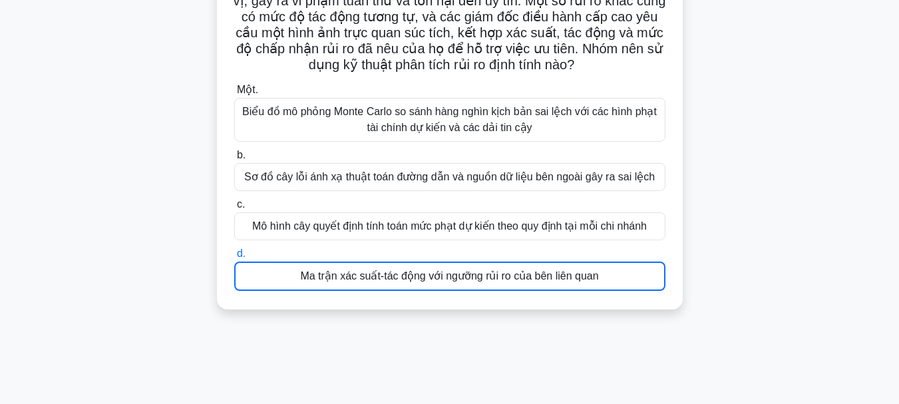
scroll to position [315, 0]
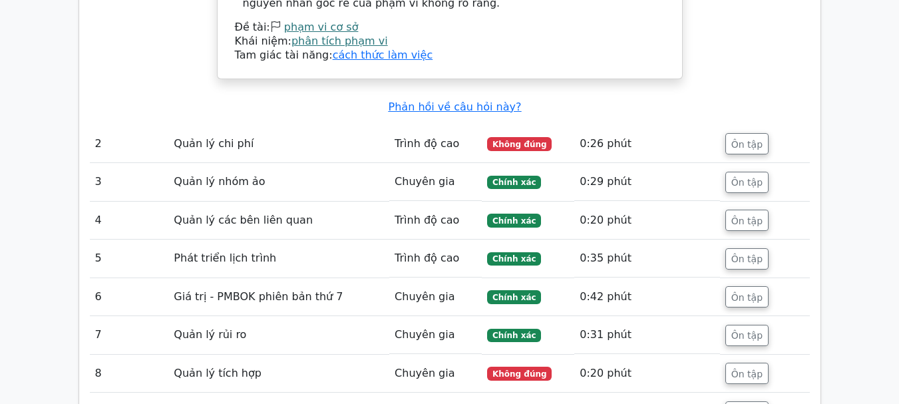
scroll to position [2007, 0]
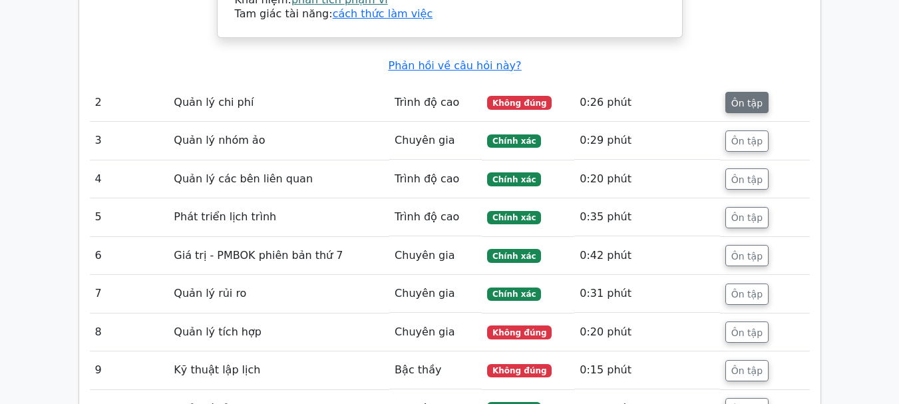
click at [740, 92] on button "Ôn tập" at bounding box center [747, 102] width 43 height 21
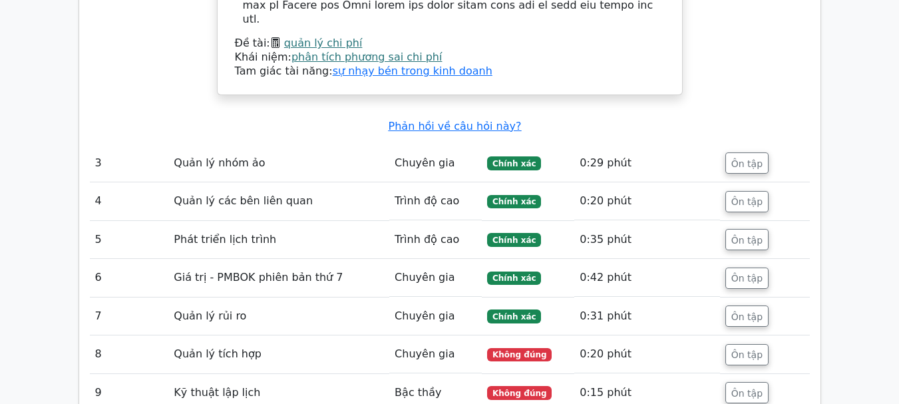
scroll to position [2606, 0]
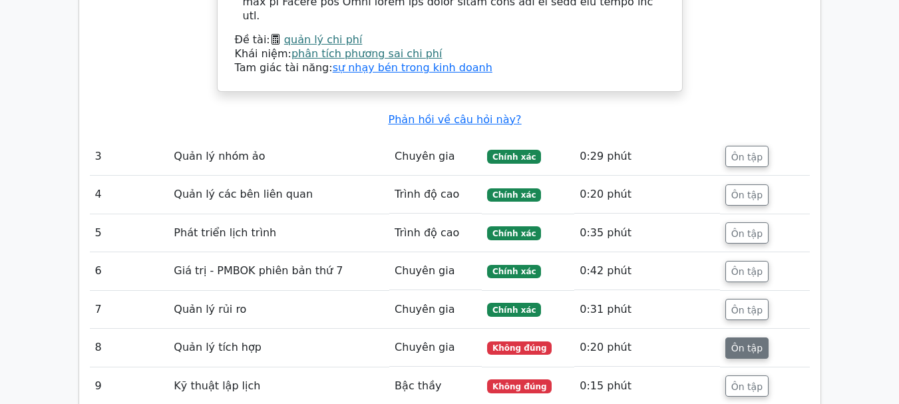
click at [748, 343] on font "Ôn tập" at bounding box center [747, 348] width 31 height 11
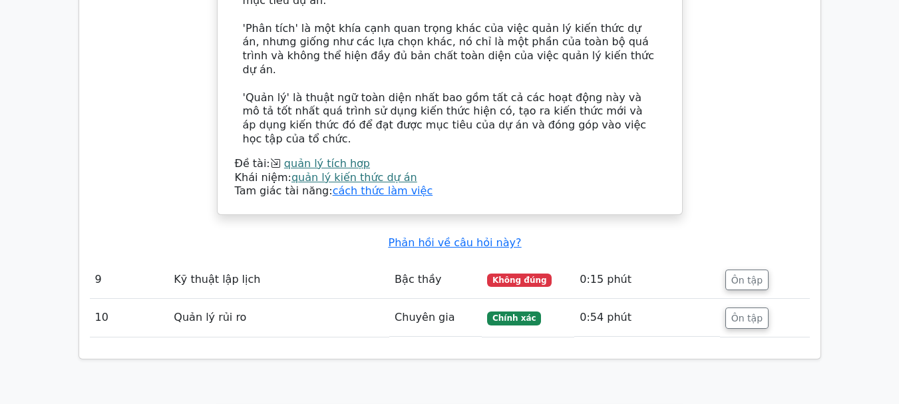
scroll to position [3538, 0]
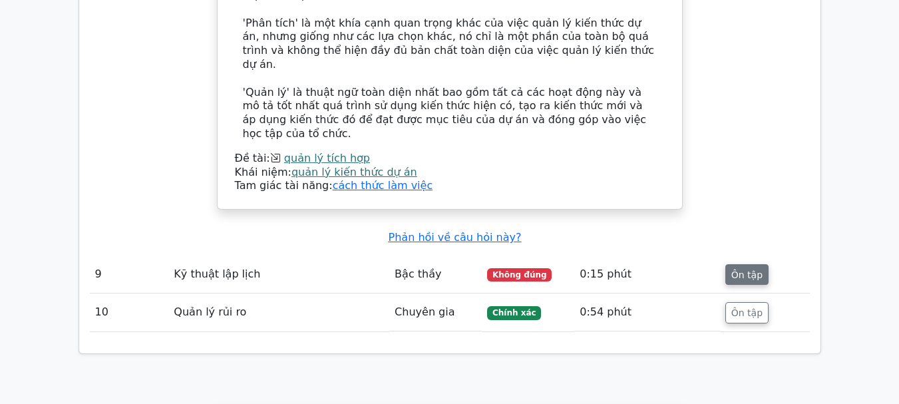
click at [740, 269] on font "Ôn tập" at bounding box center [747, 274] width 31 height 11
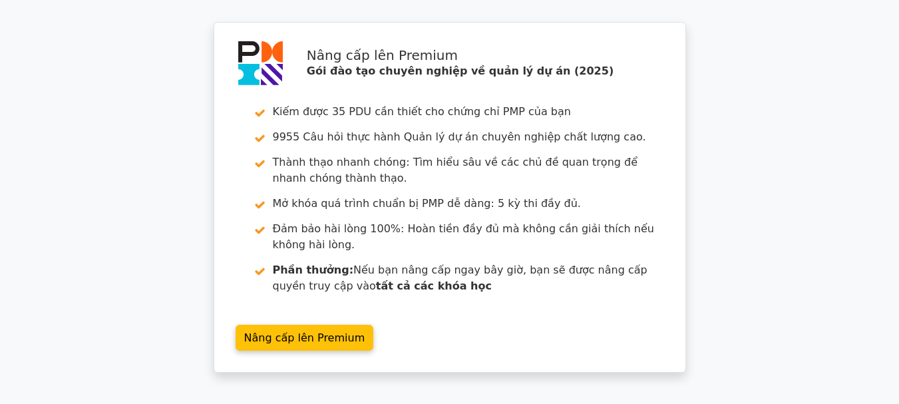
scroll to position [4469, 0]
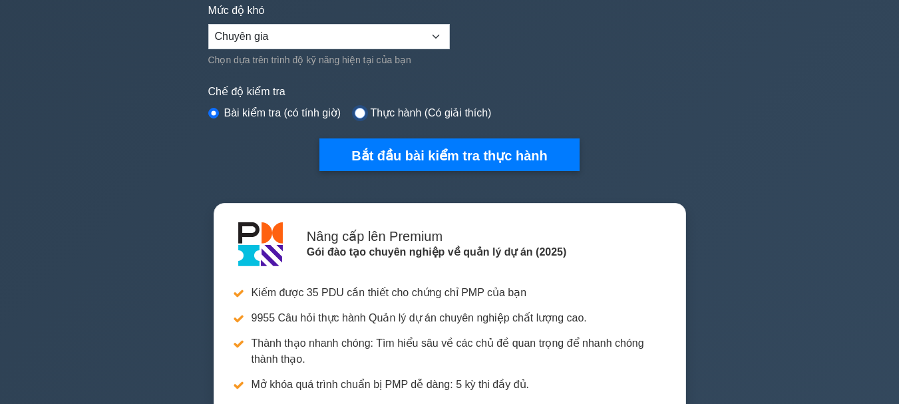
click at [357, 116] on input "radio" at bounding box center [360, 113] width 11 height 11
radio input "true"
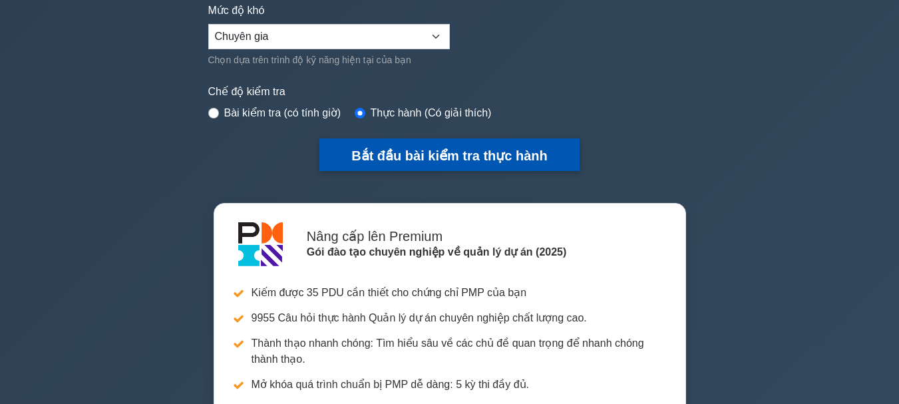
click at [449, 159] on font "Bắt đầu bài kiểm tra thực hành" at bounding box center [449, 155] width 196 height 15
